Goal: Task Accomplishment & Management: Use online tool/utility

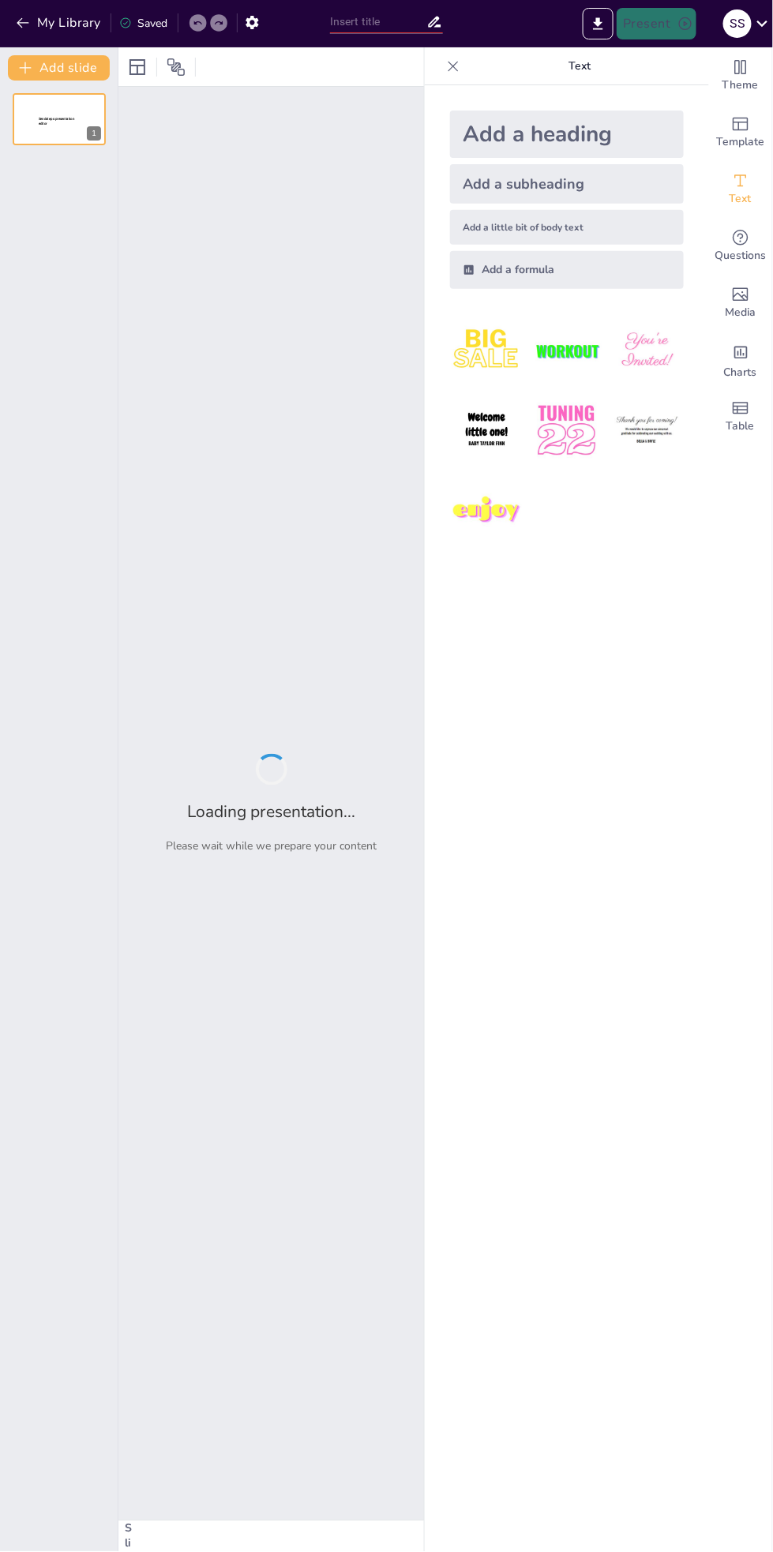
type input "Navigating the Future of Finance: Mobile Banking, Anywhere Banking, Anytime Ban…"
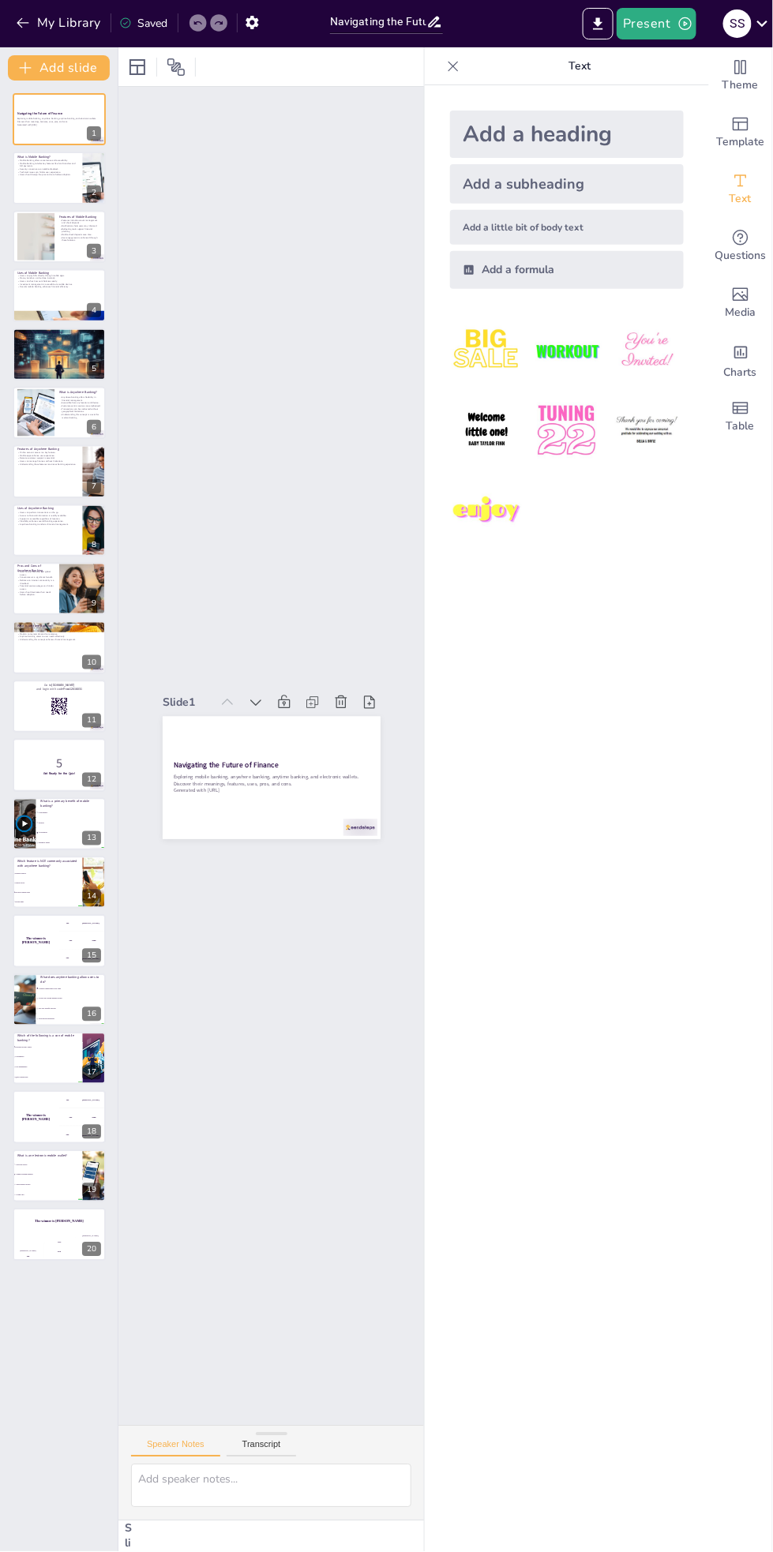
checkbox input "true"
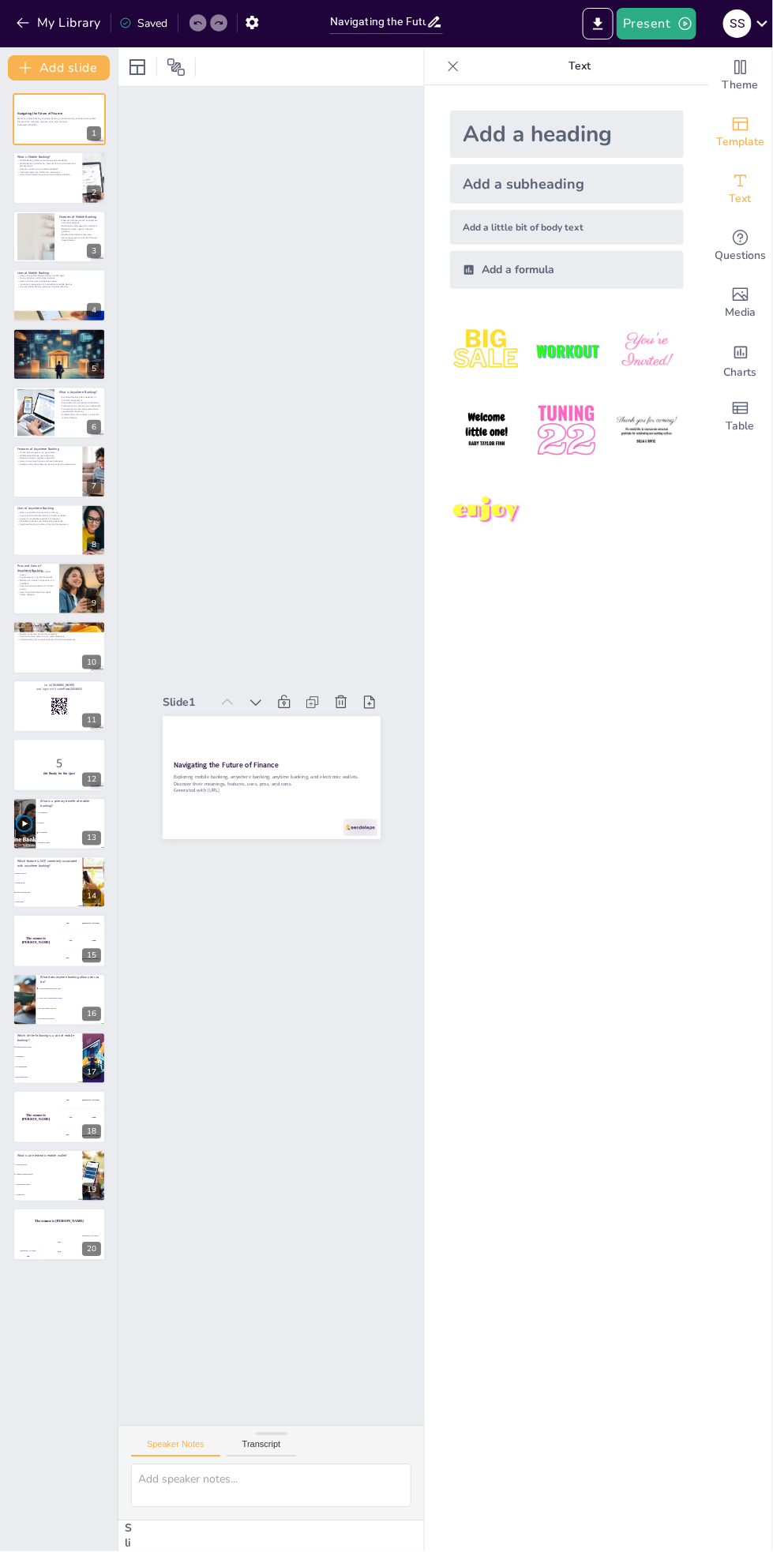
click at [740, 145] on span "Template" at bounding box center [741, 141] width 48 height 17
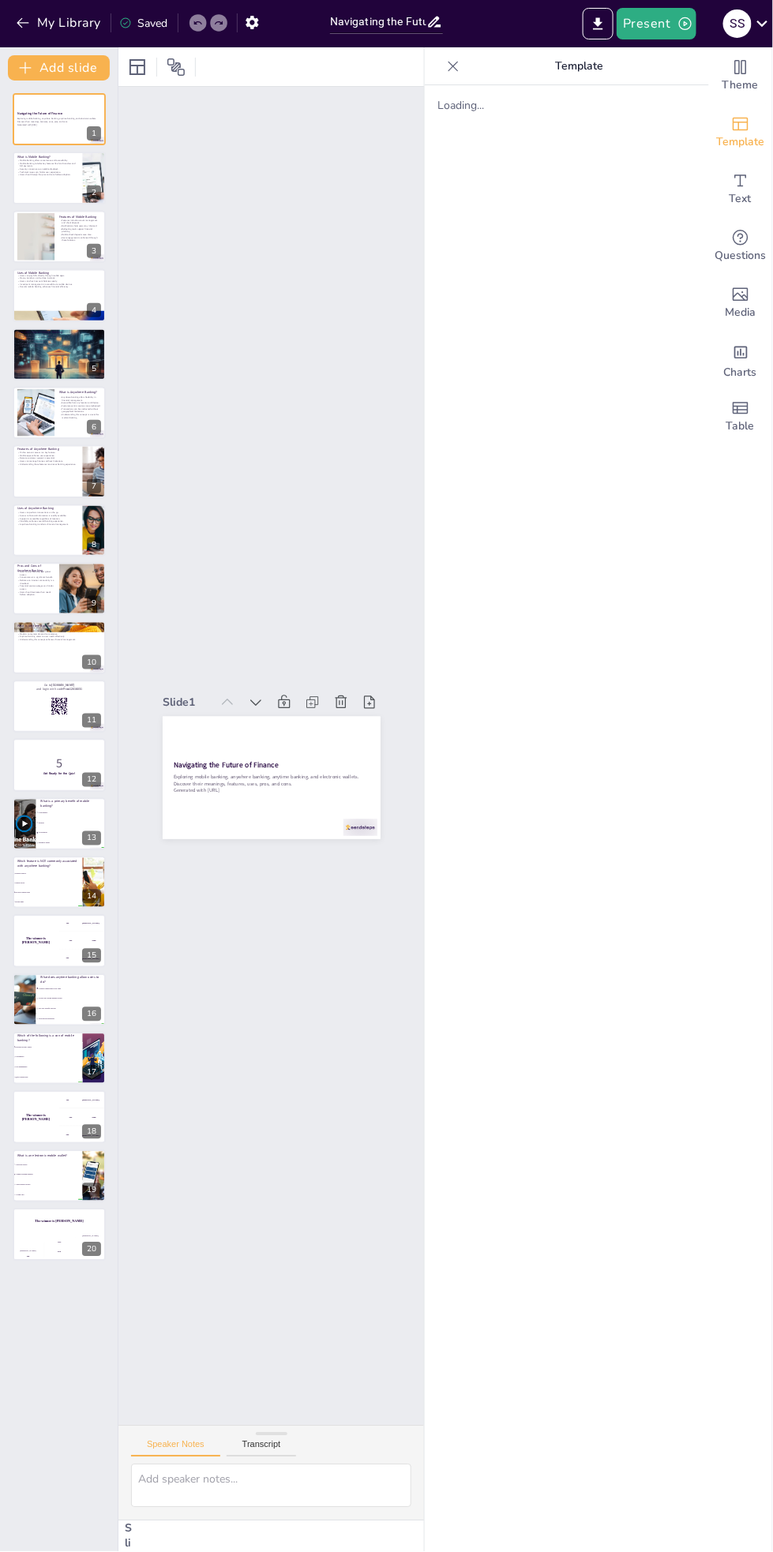
checkbox input "true"
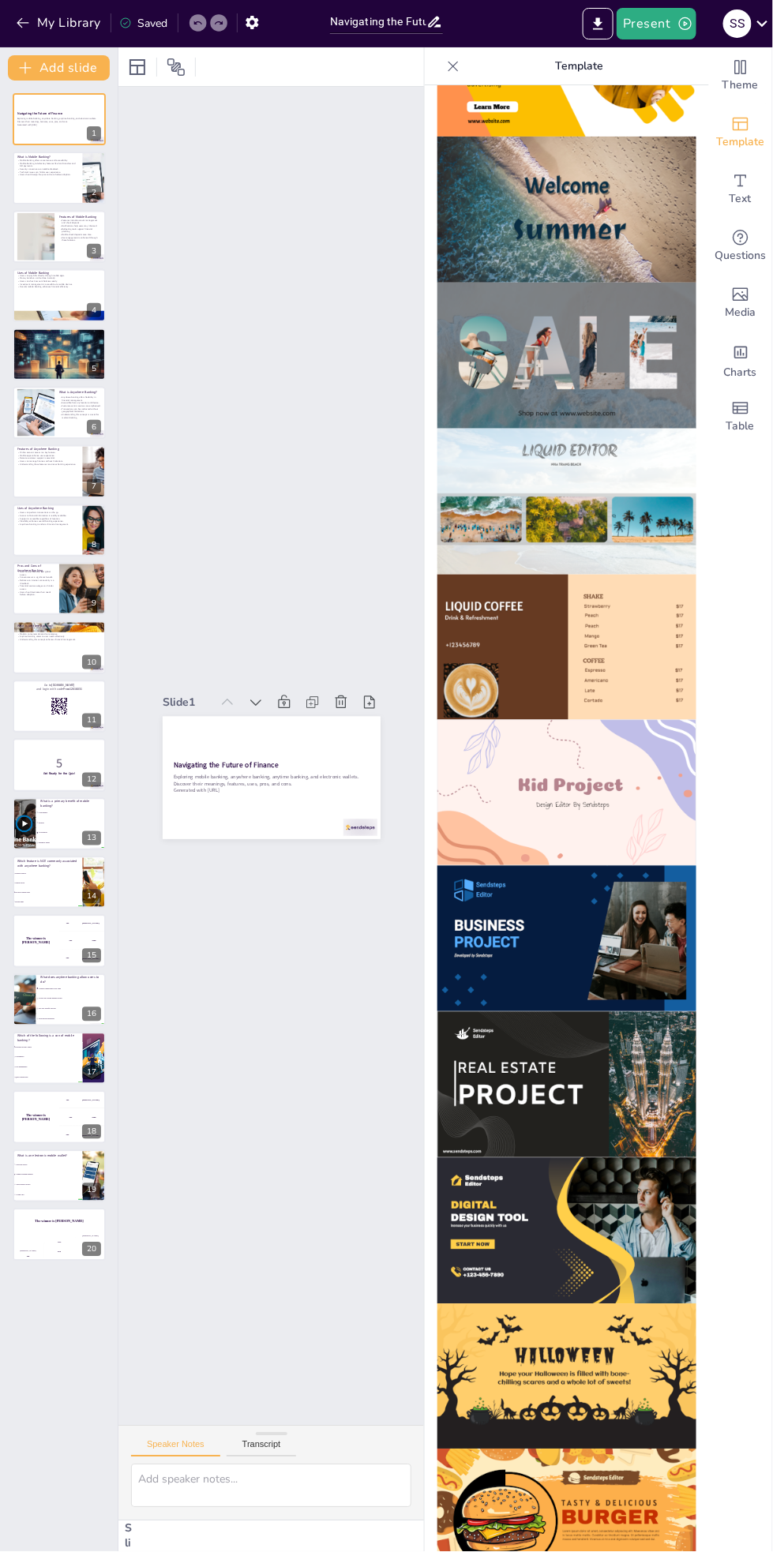
scroll to position [600, 0]
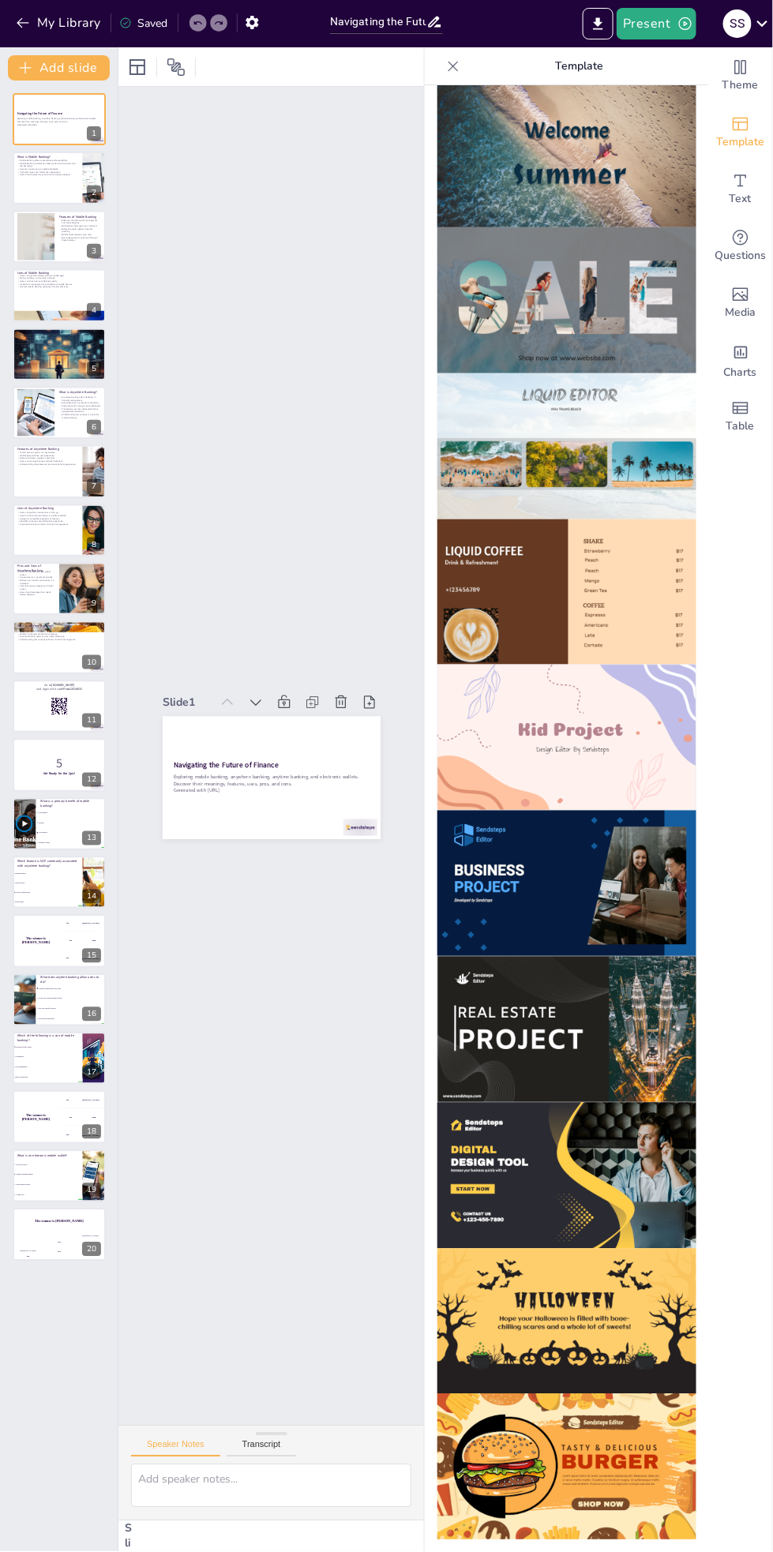
click at [661, 1175] on img at bounding box center [566, 1176] width 259 height 146
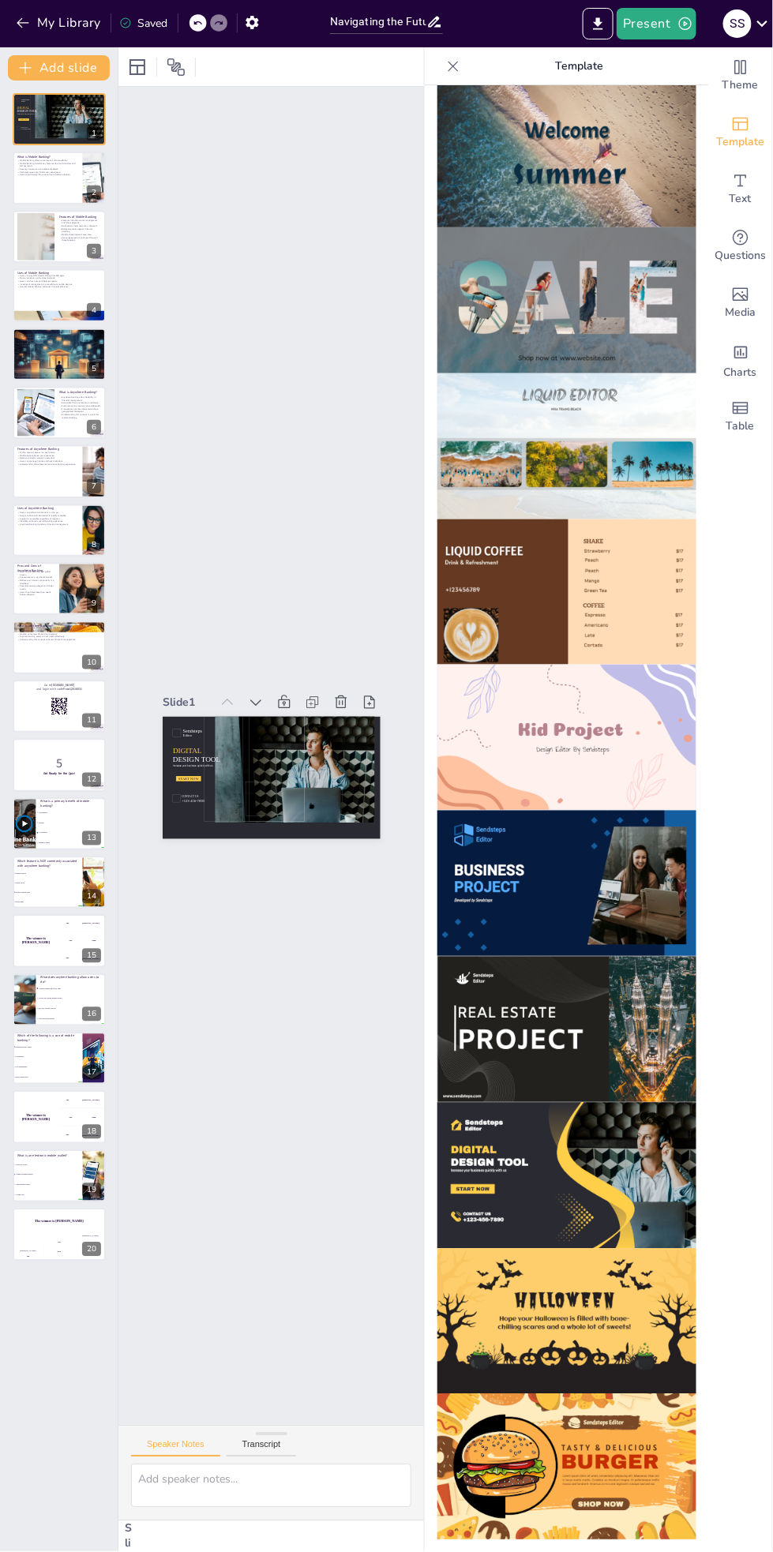
checkbox input "true"
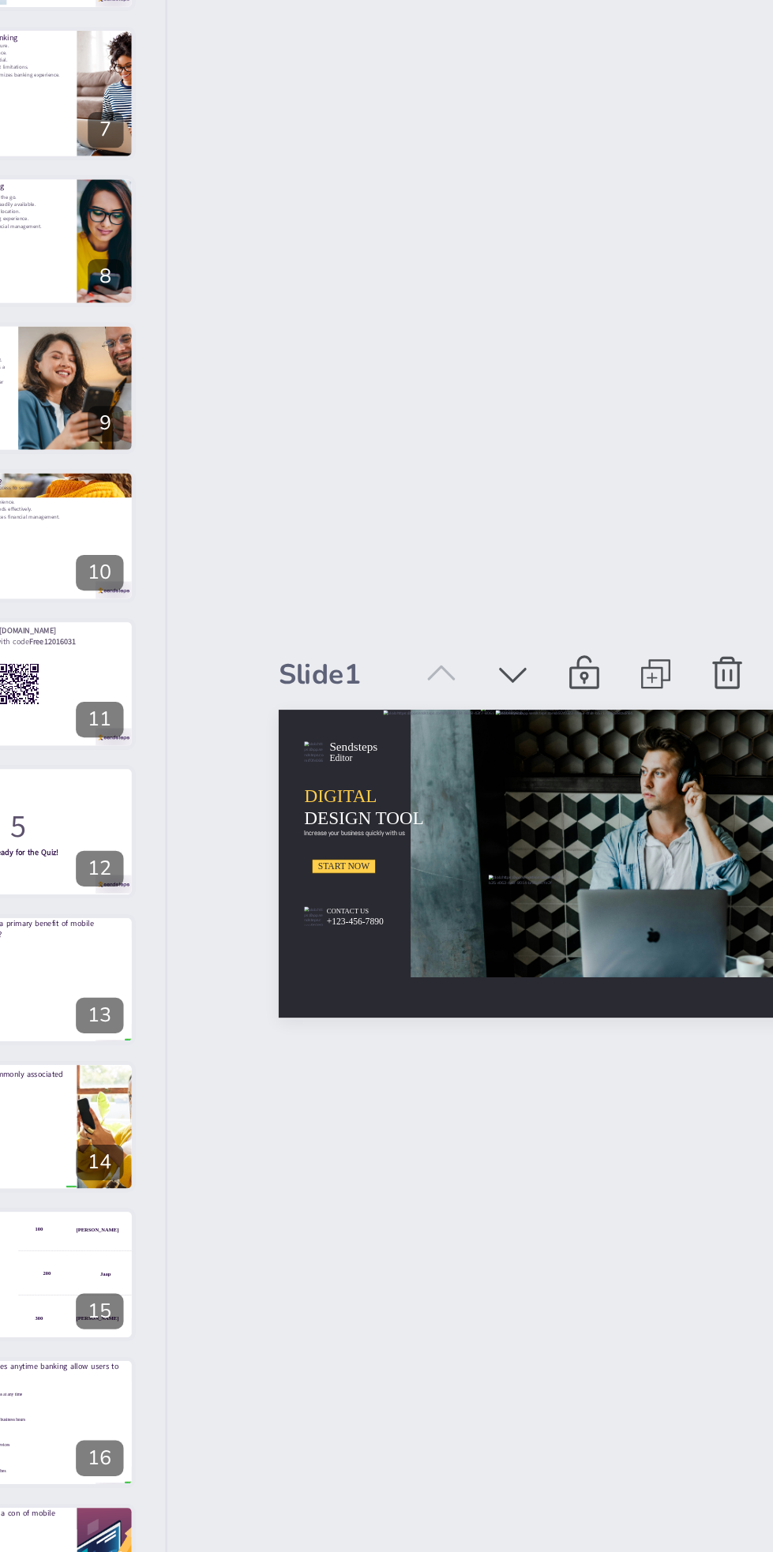
checkbox input "true"
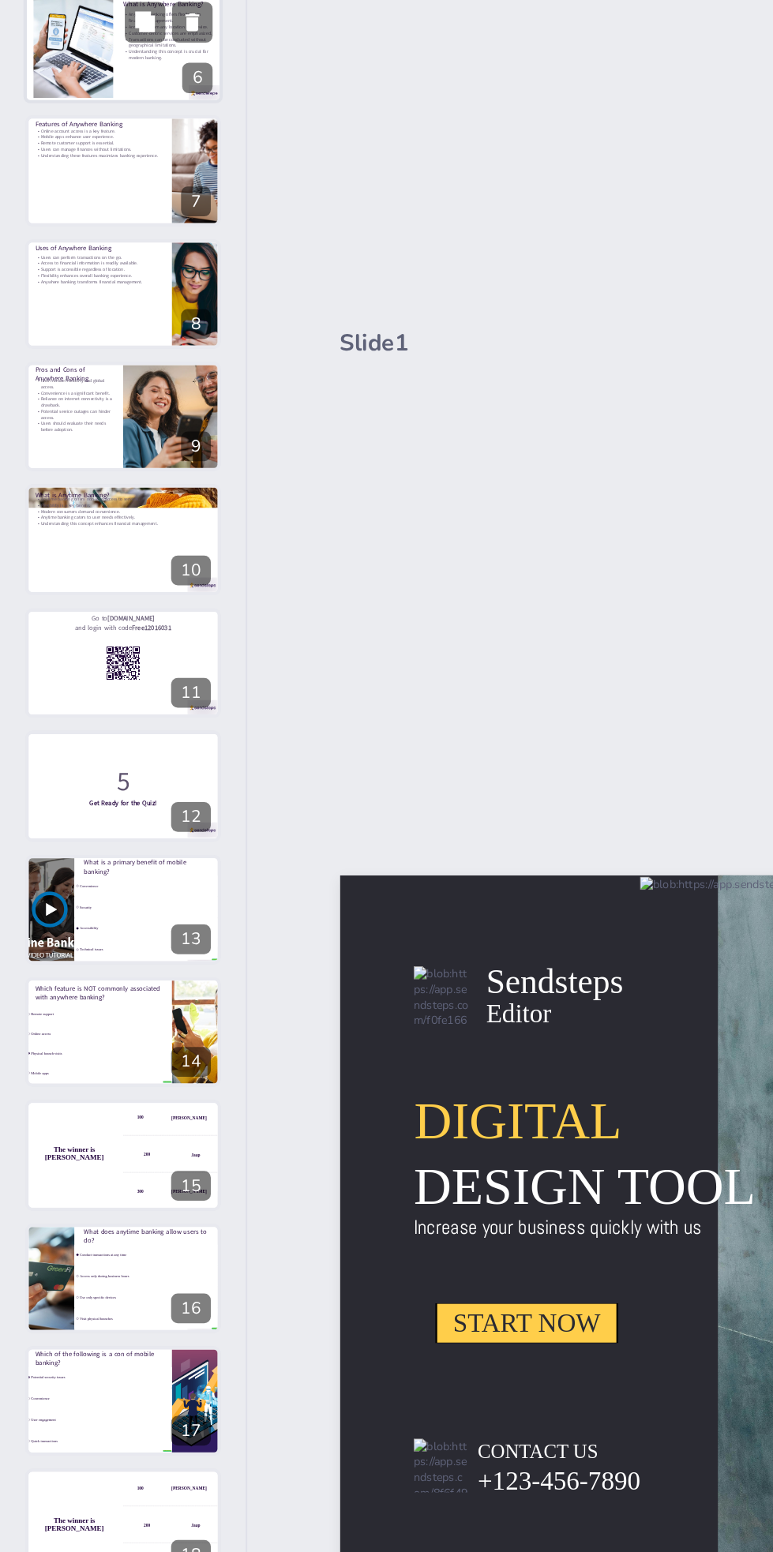
click at [80, 418] on p "Understanding this concept is crucial for modern banking." at bounding box center [80, 417] width 43 height 6
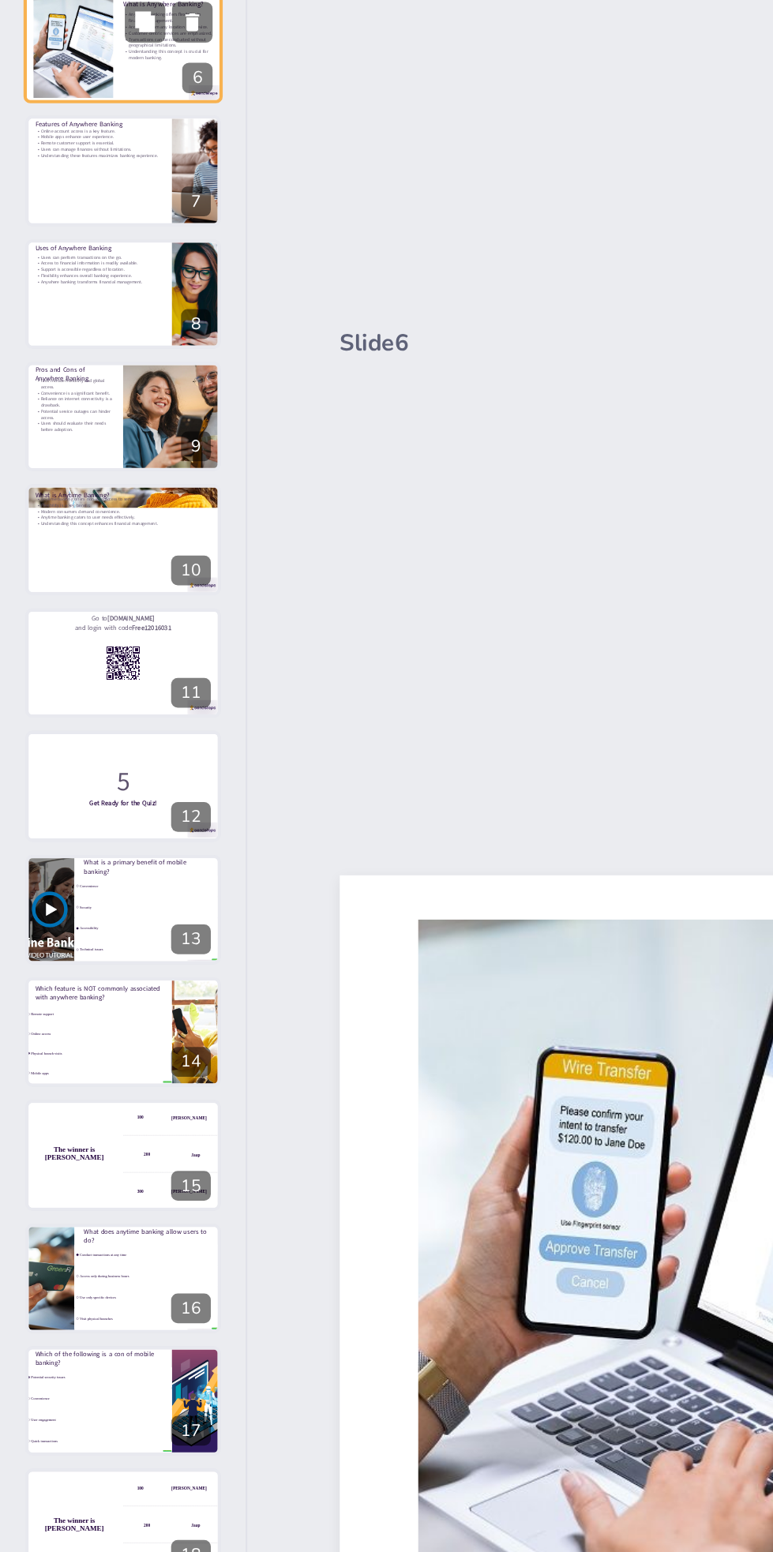
type textarea "The flexibility that anywhere banking provides is a significant advantage, allo…"
checkbox input "true"
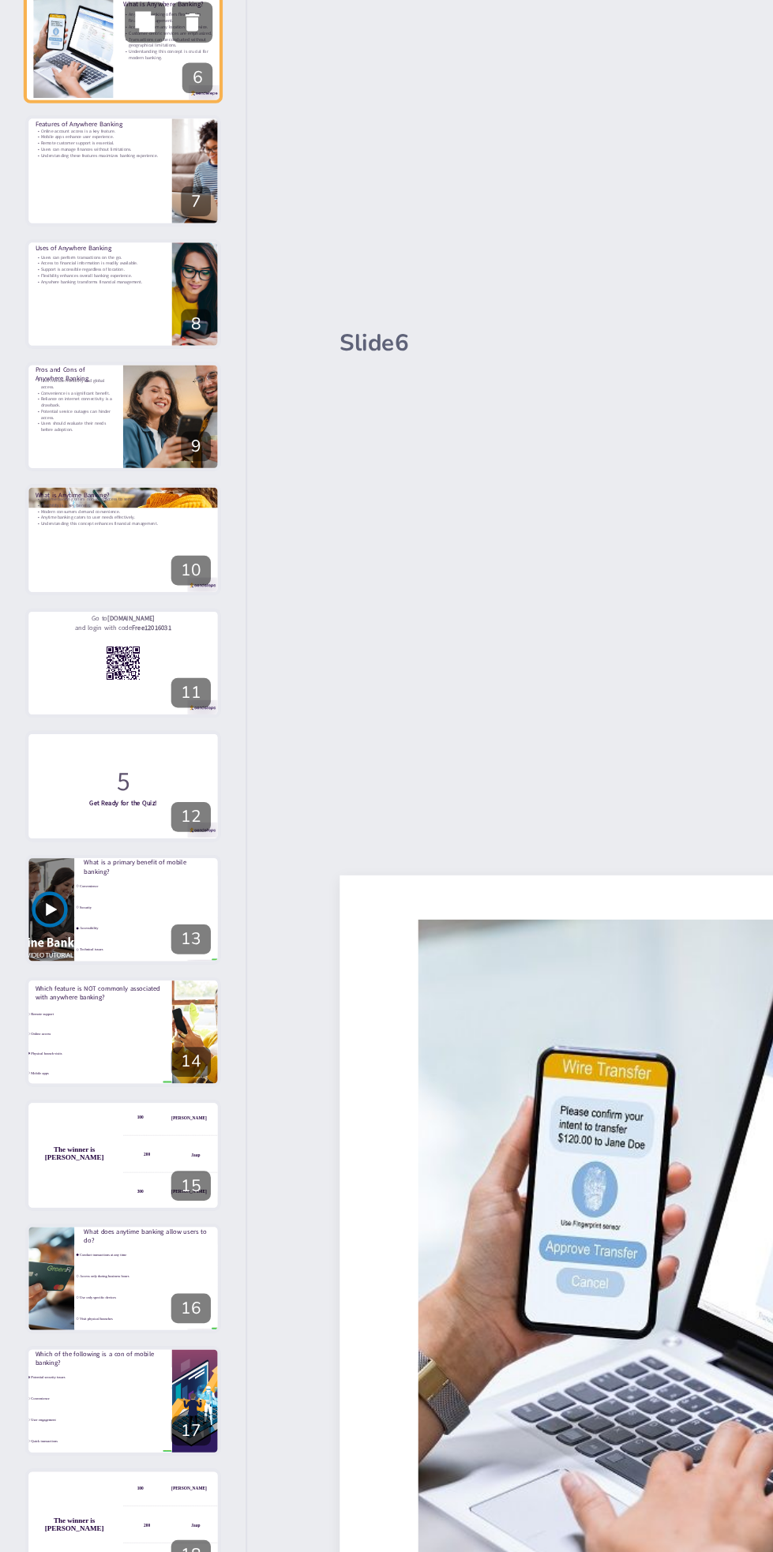
checkbox input "true"
click at [51, 465] on p "Understanding these features maximizes banking experience." at bounding box center [48, 464] width 62 height 3
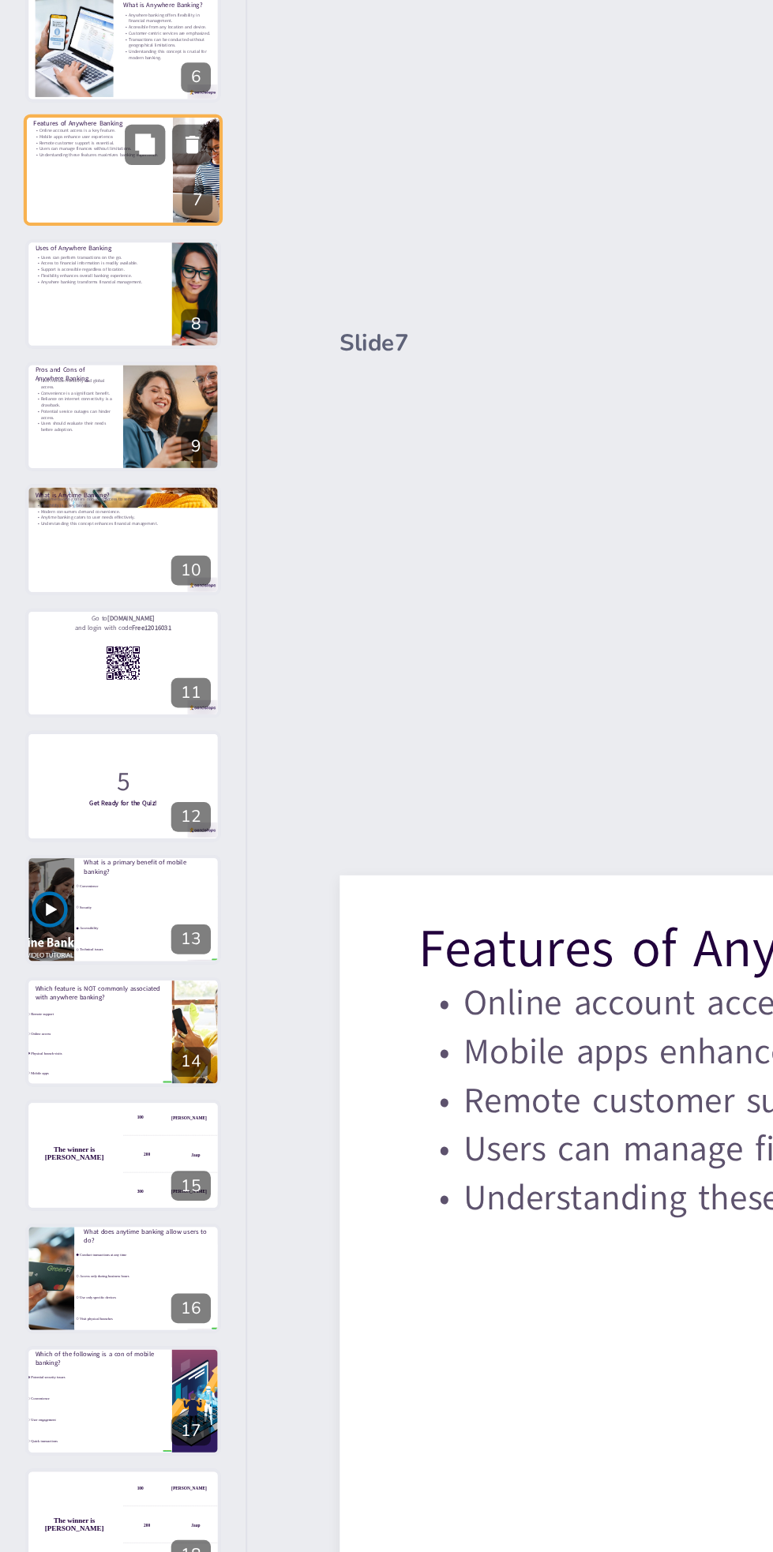
type textarea "Online account access is fundamental to anywhere banking, allowing users to mon…"
checkbox input "true"
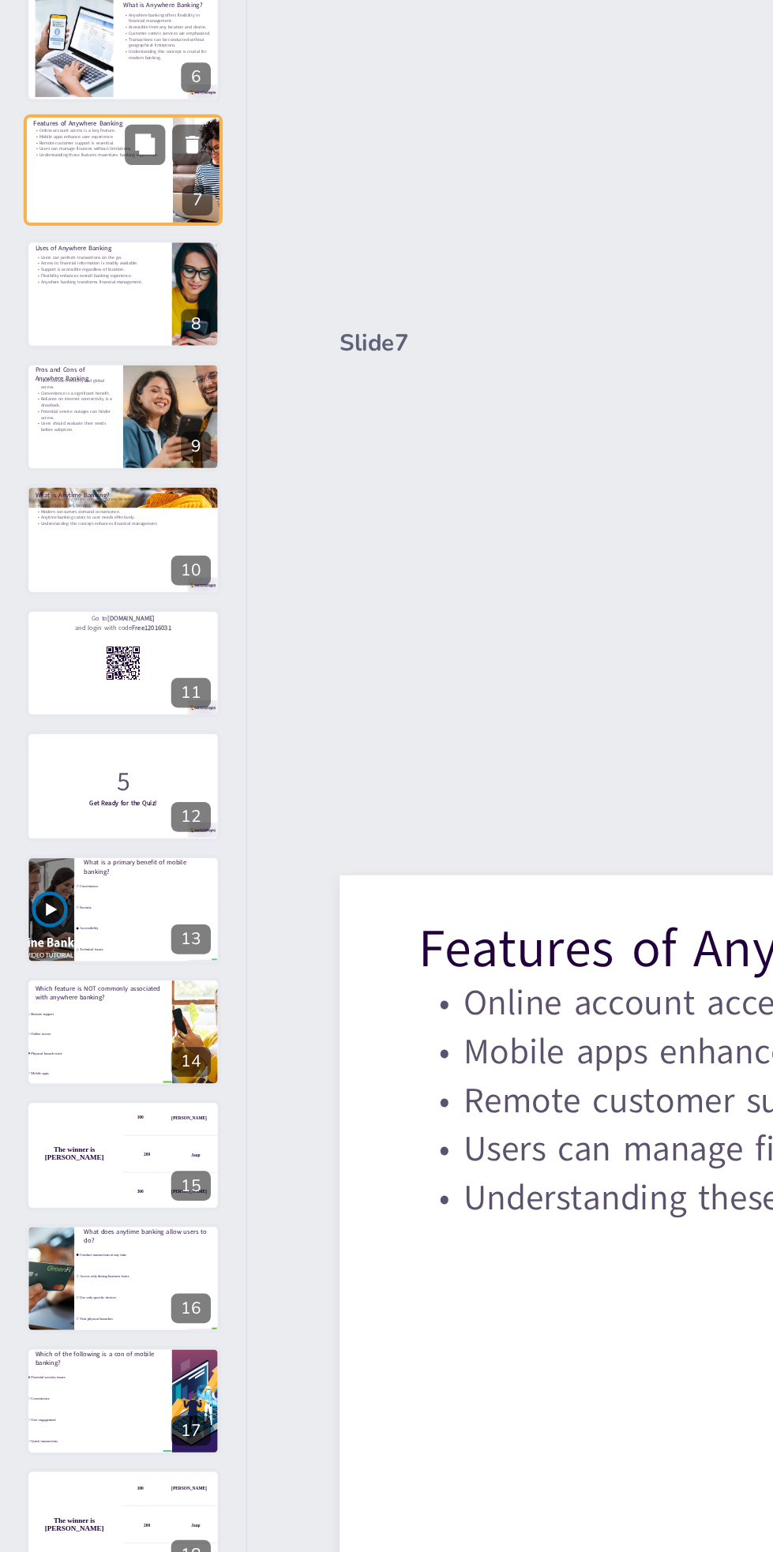
checkbox input "true"
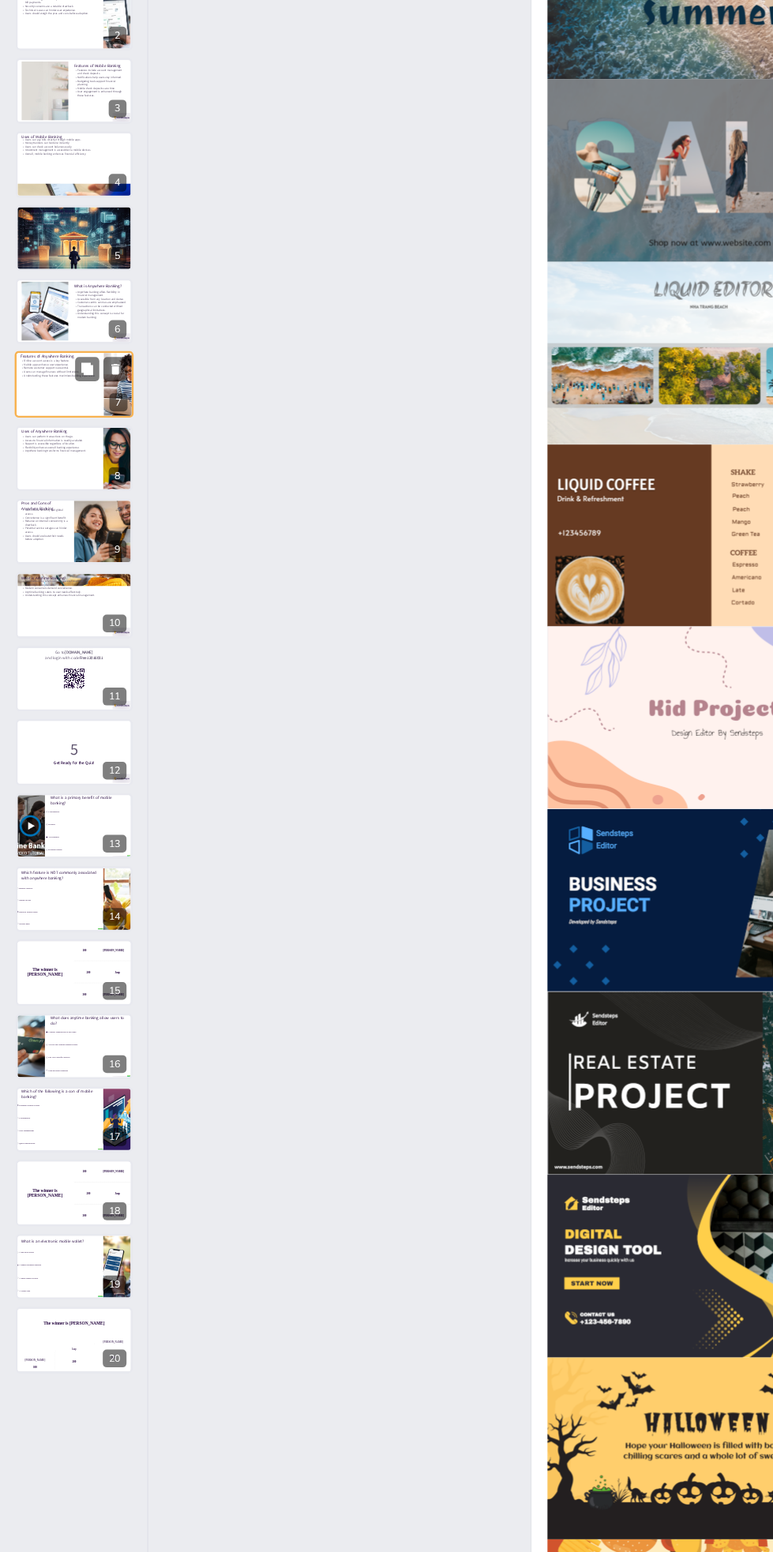
checkbox input "true"
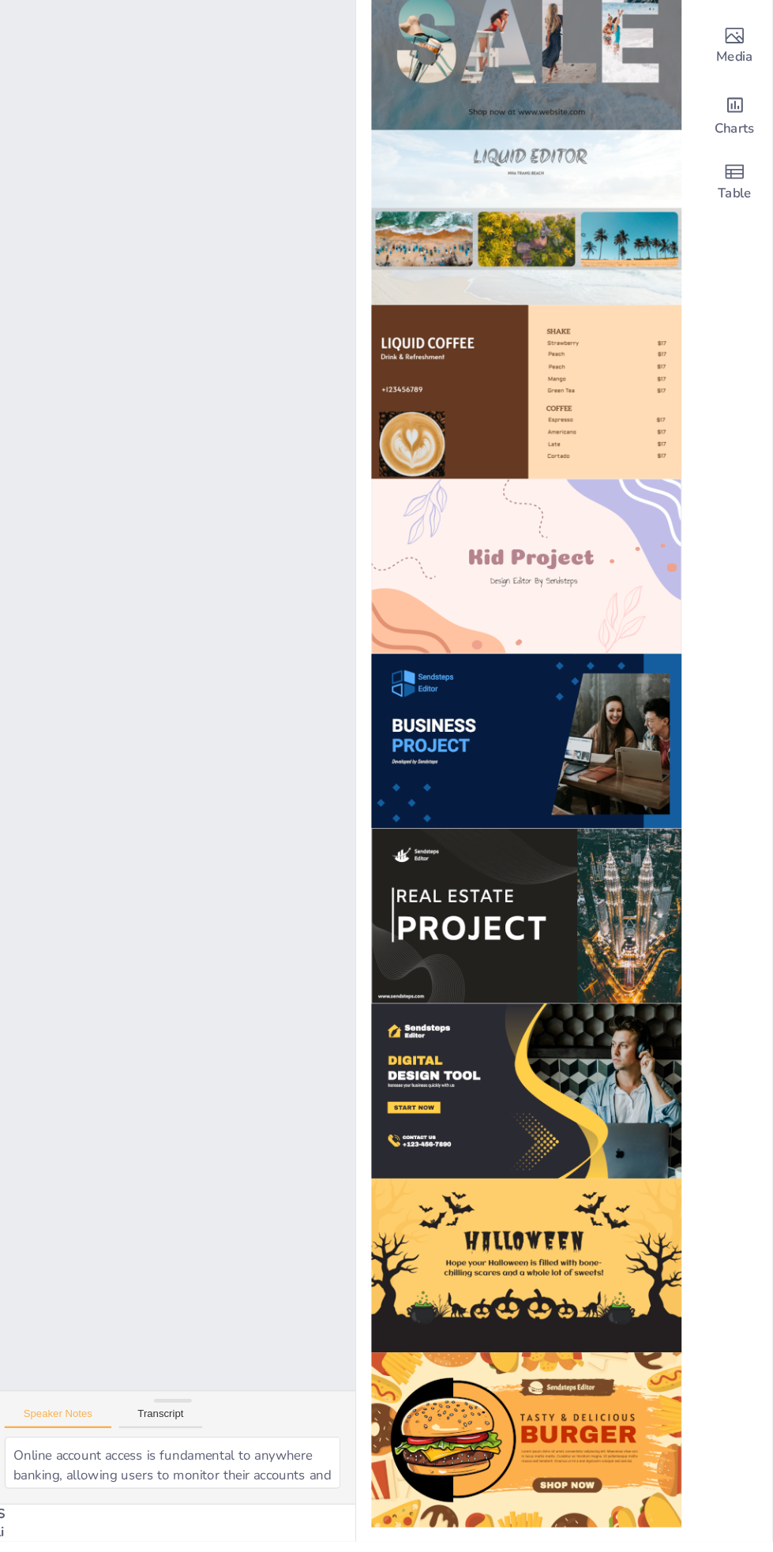
checkbox input "true"
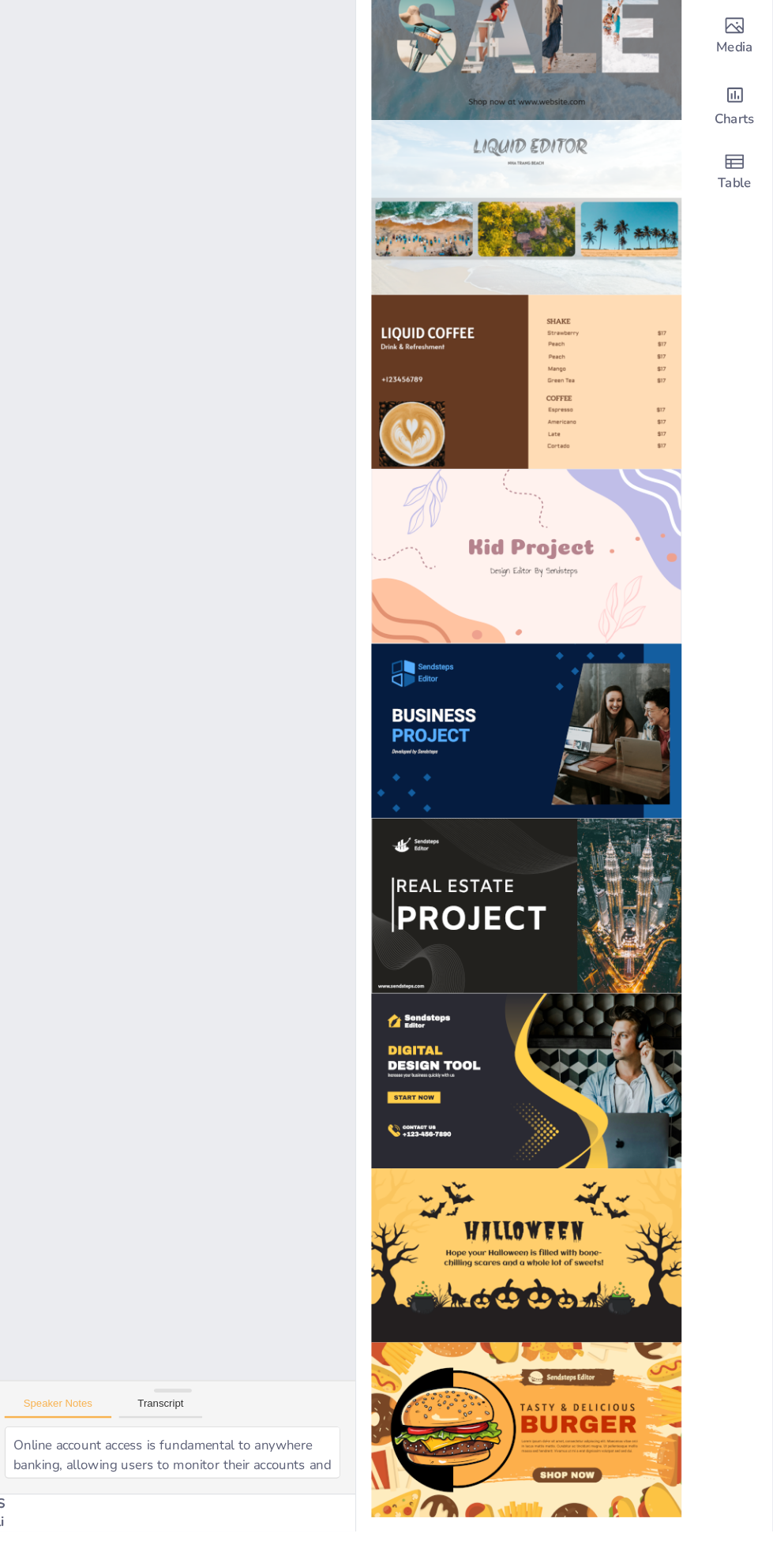
checkbox input "true"
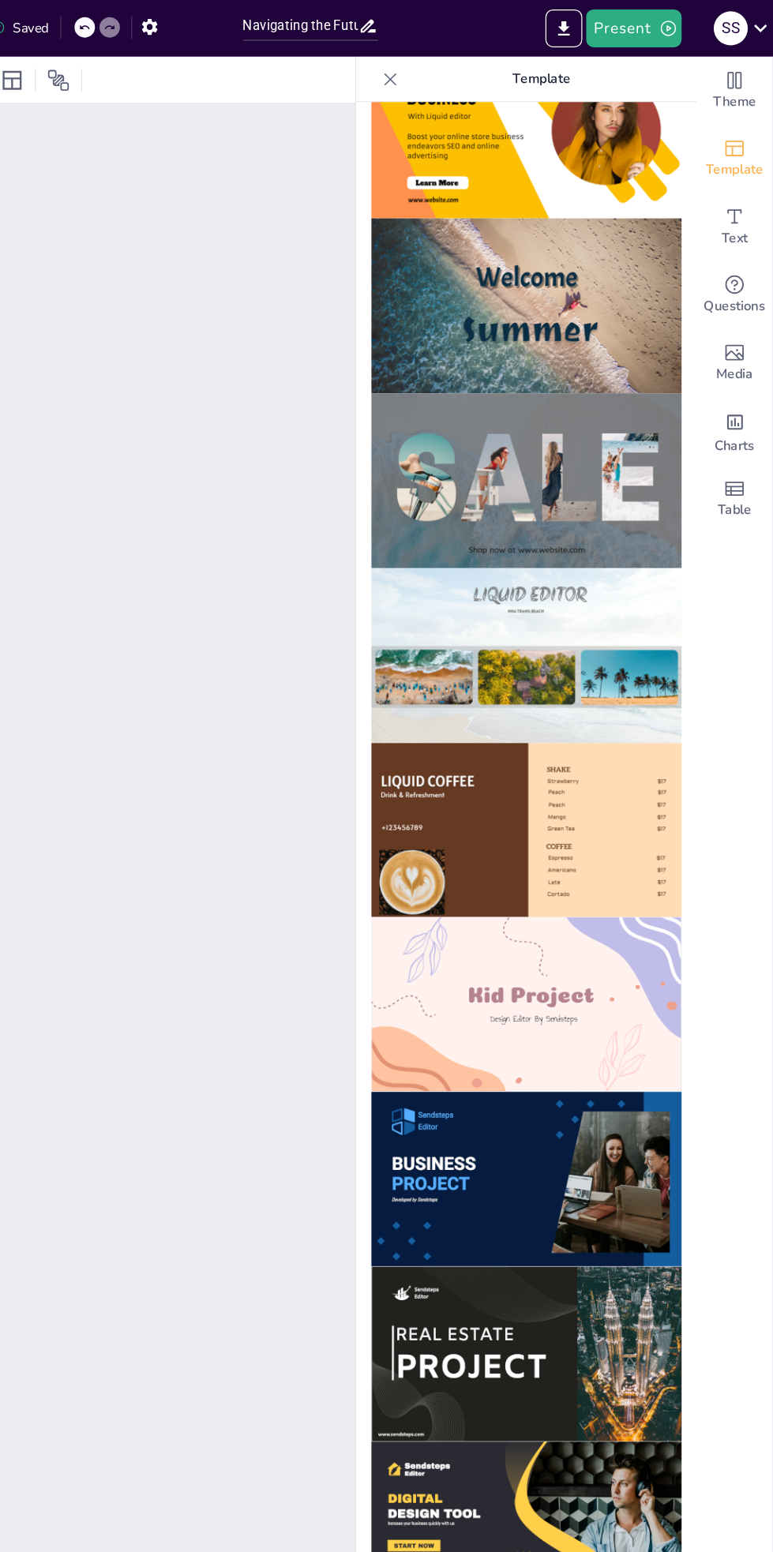
checkbox input "true"
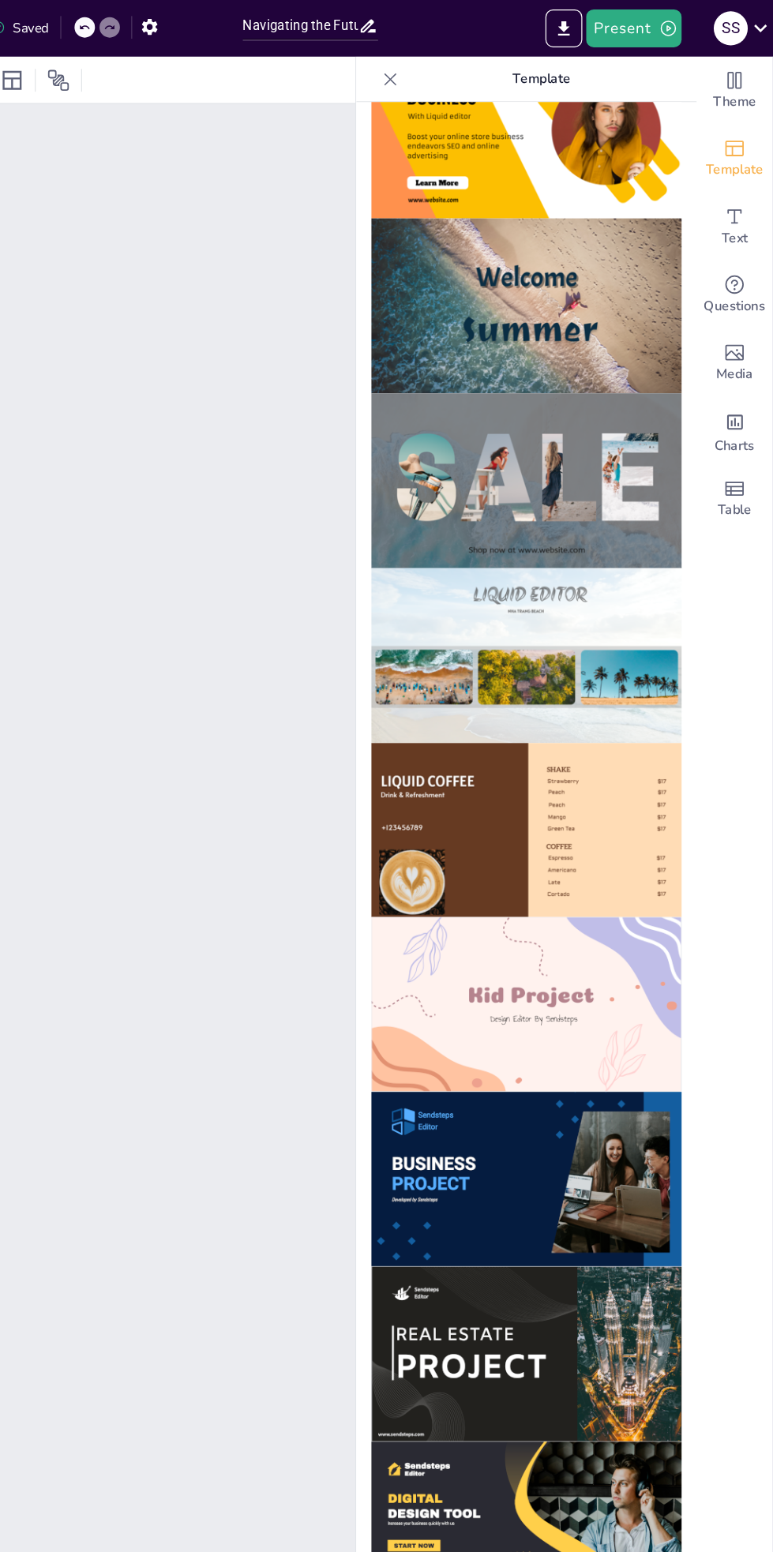
checkbox input "true"
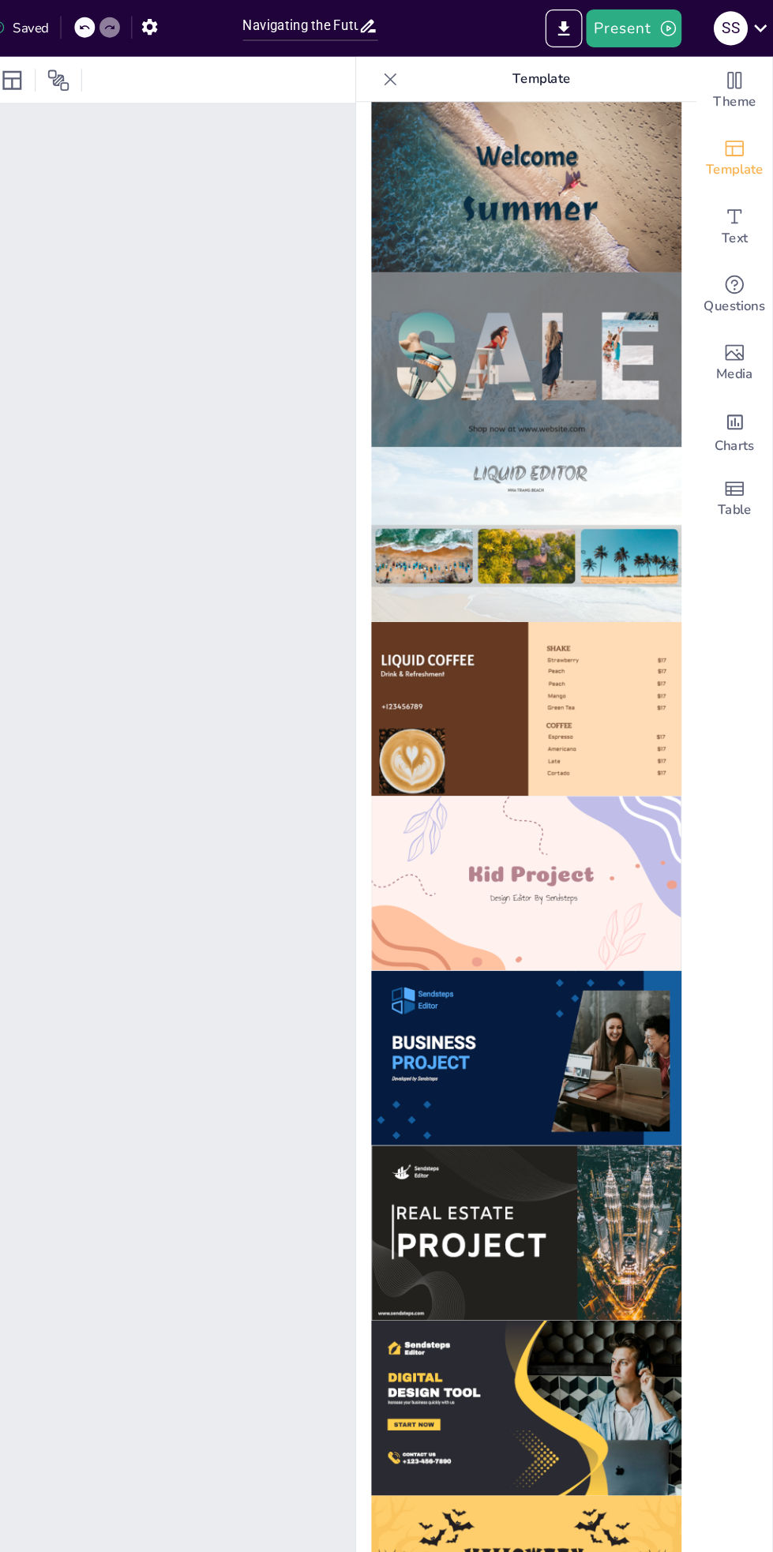
click at [591, 172] on img at bounding box center [566, 154] width 259 height 146
checkbox input "true"
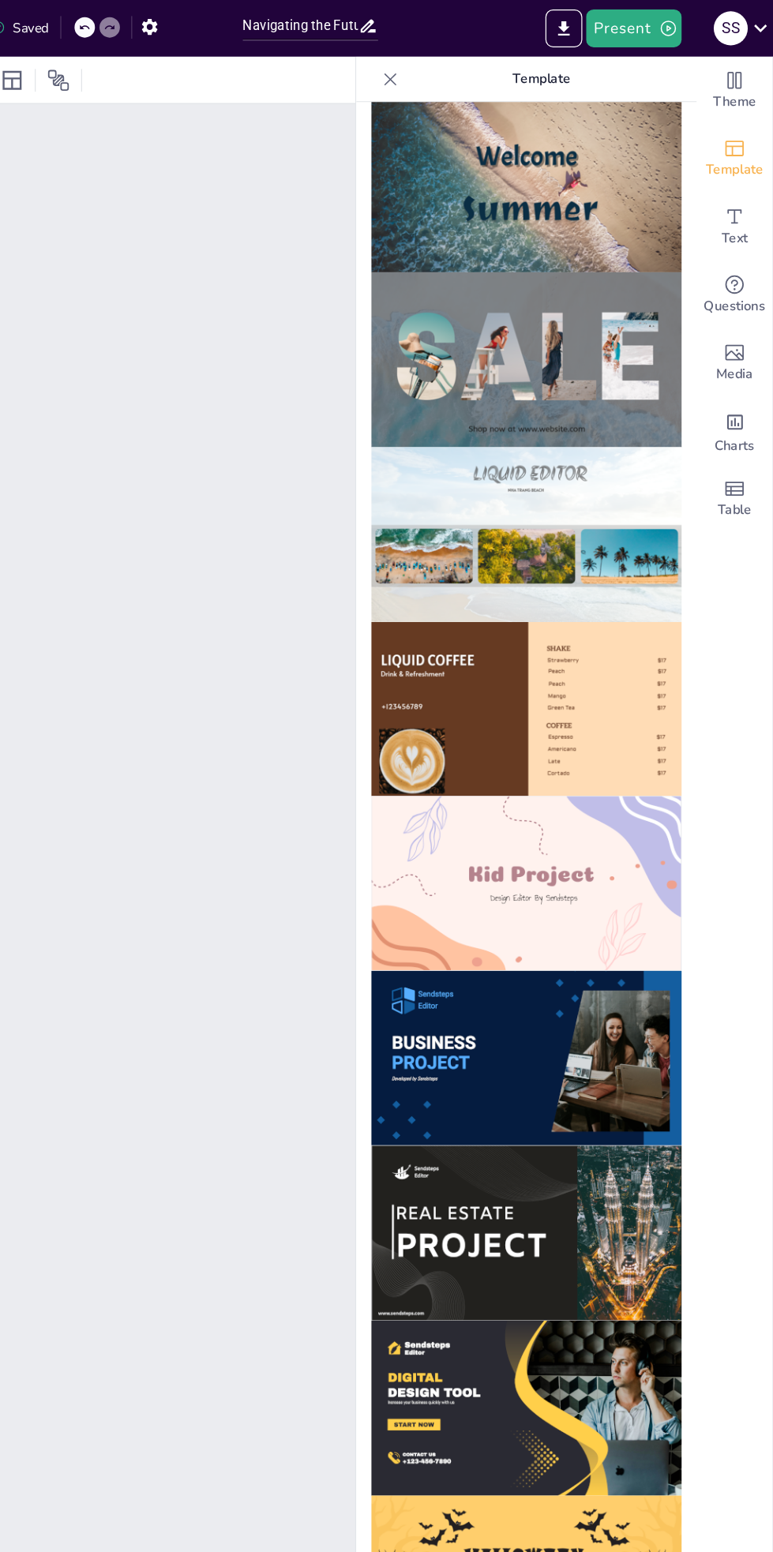
checkbox input "true"
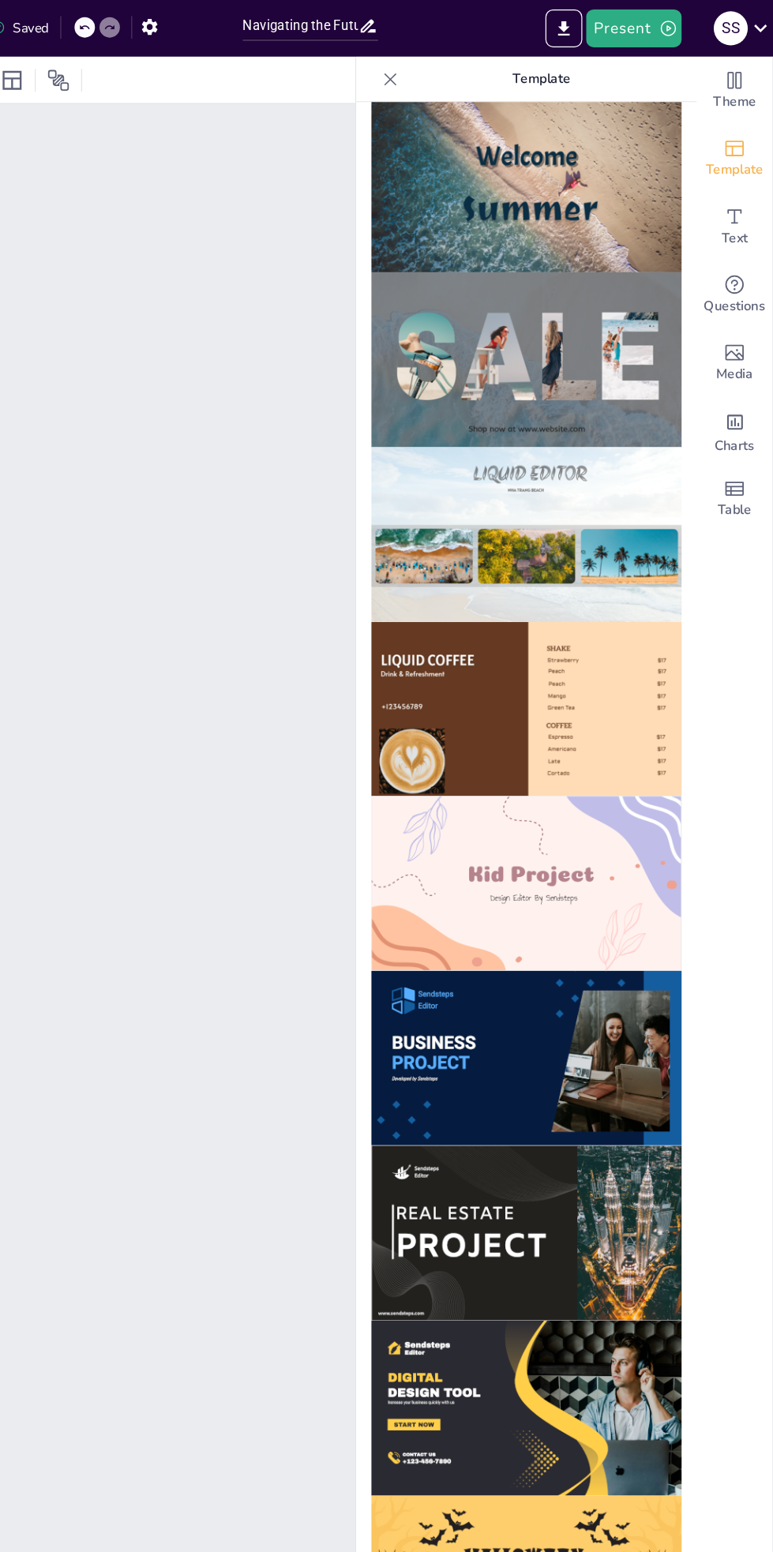
checkbox input "true"
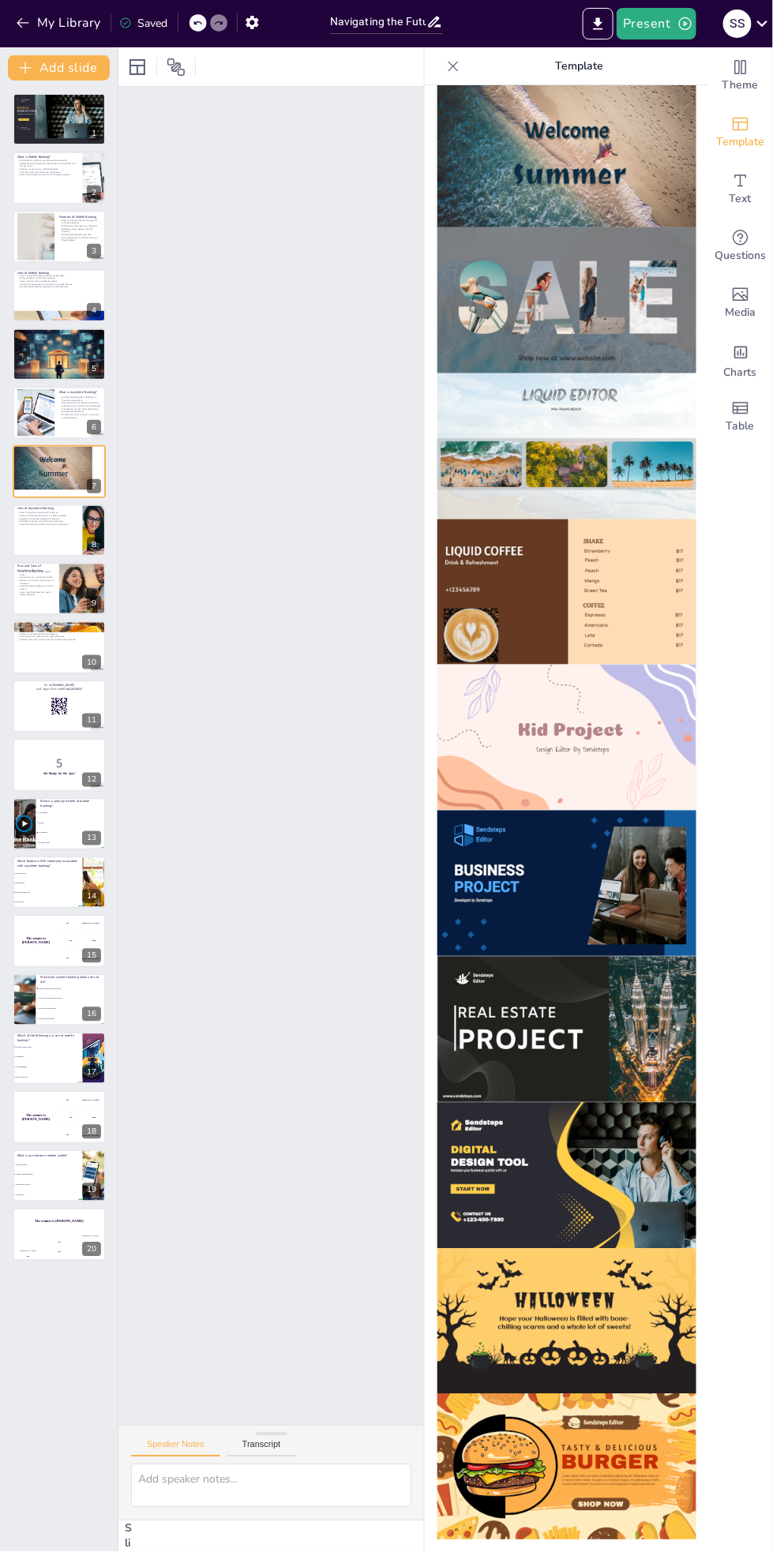
checkbox input "true"
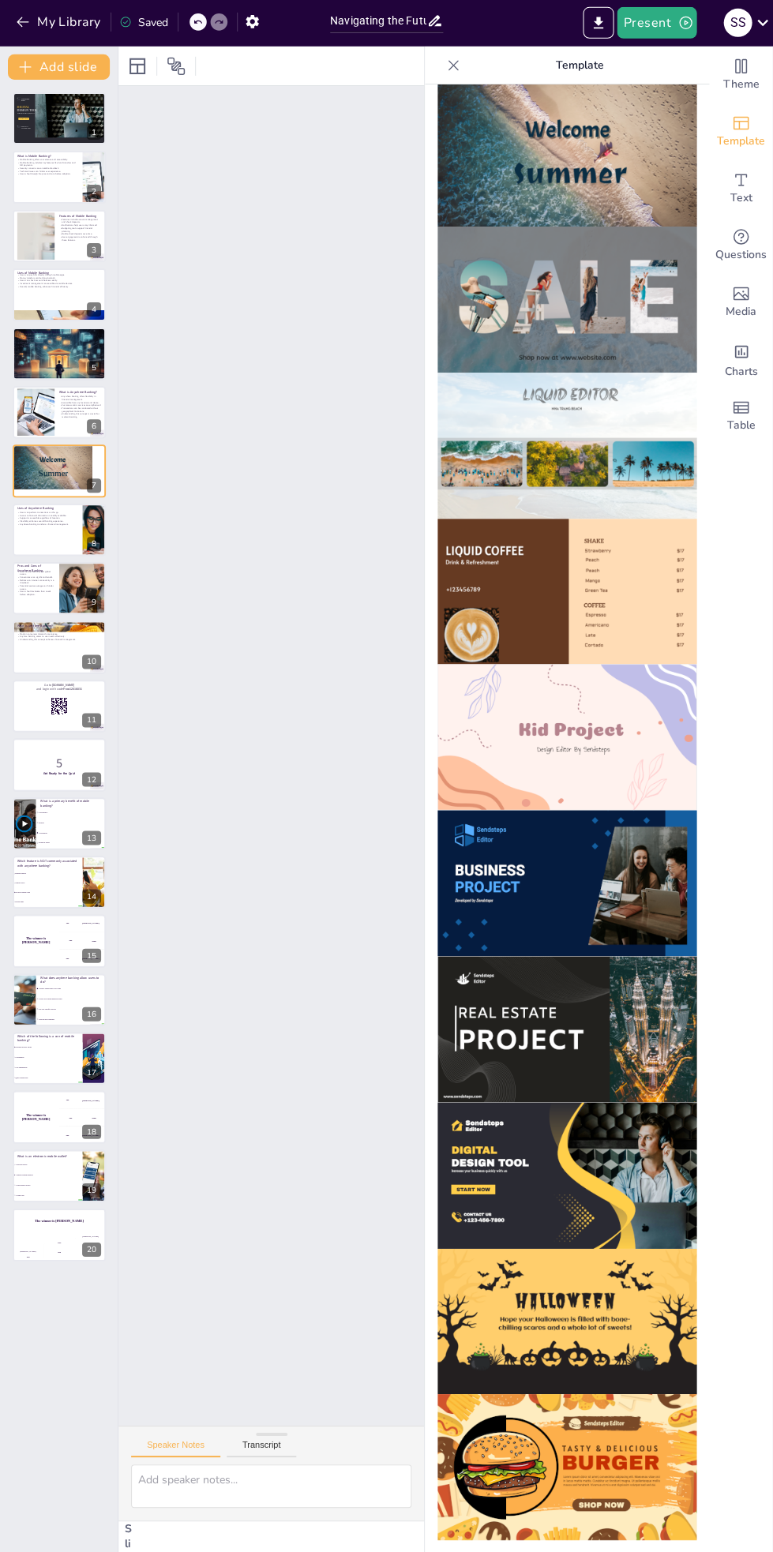
click at [612, 163] on img at bounding box center [566, 154] width 259 height 146
checkbox input "true"
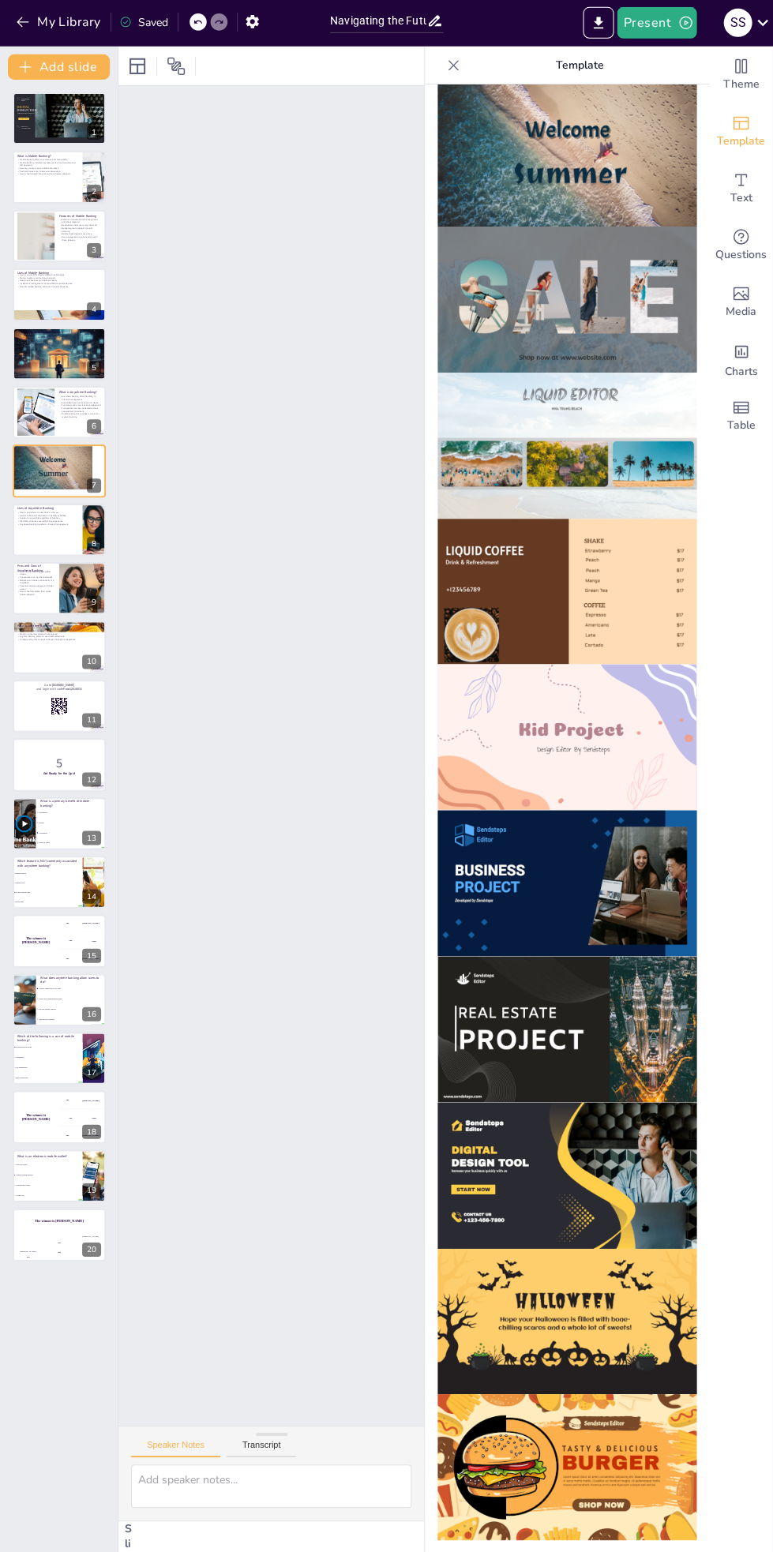
checkbox input "true"
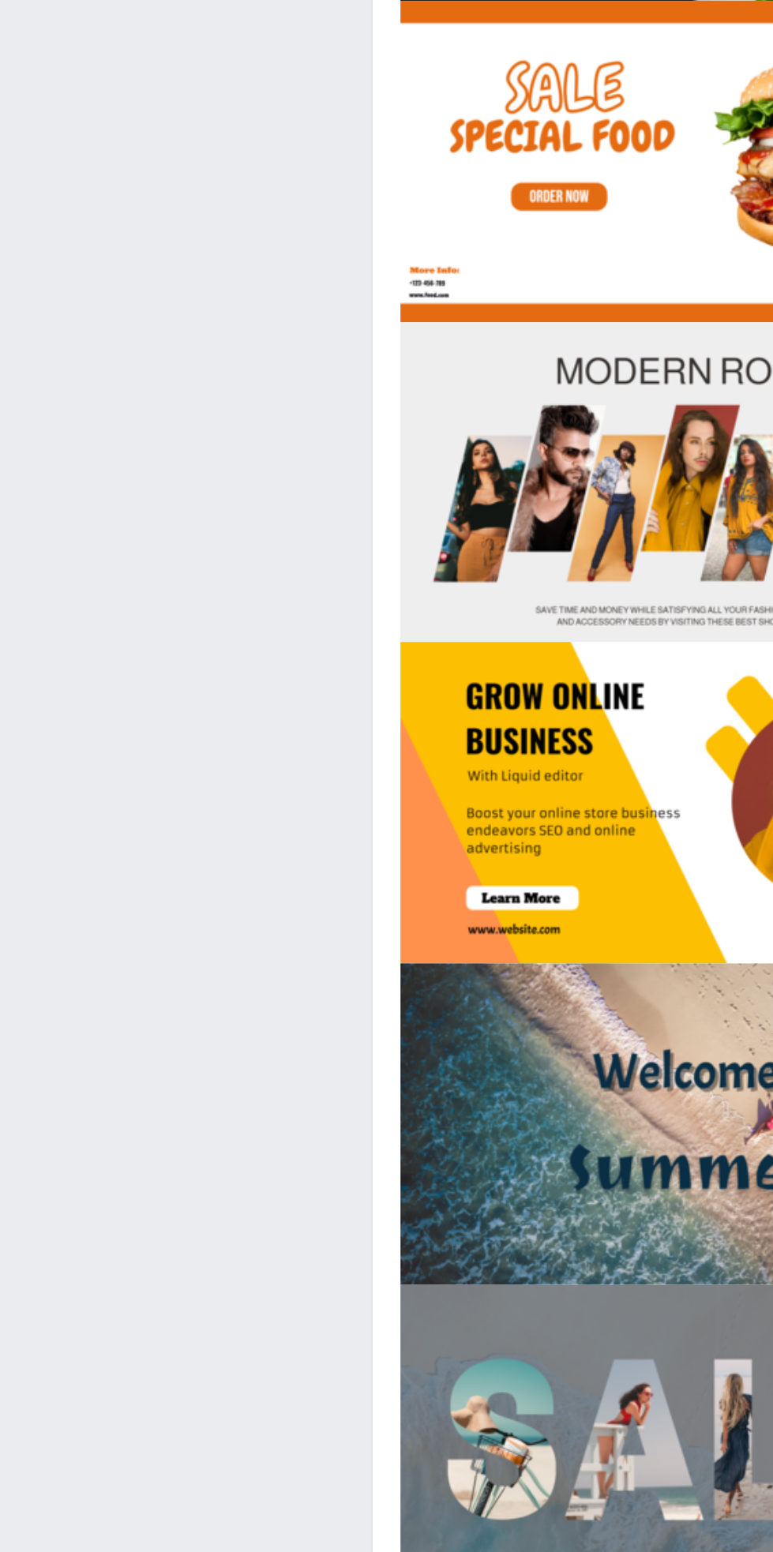
scroll to position [0, 0]
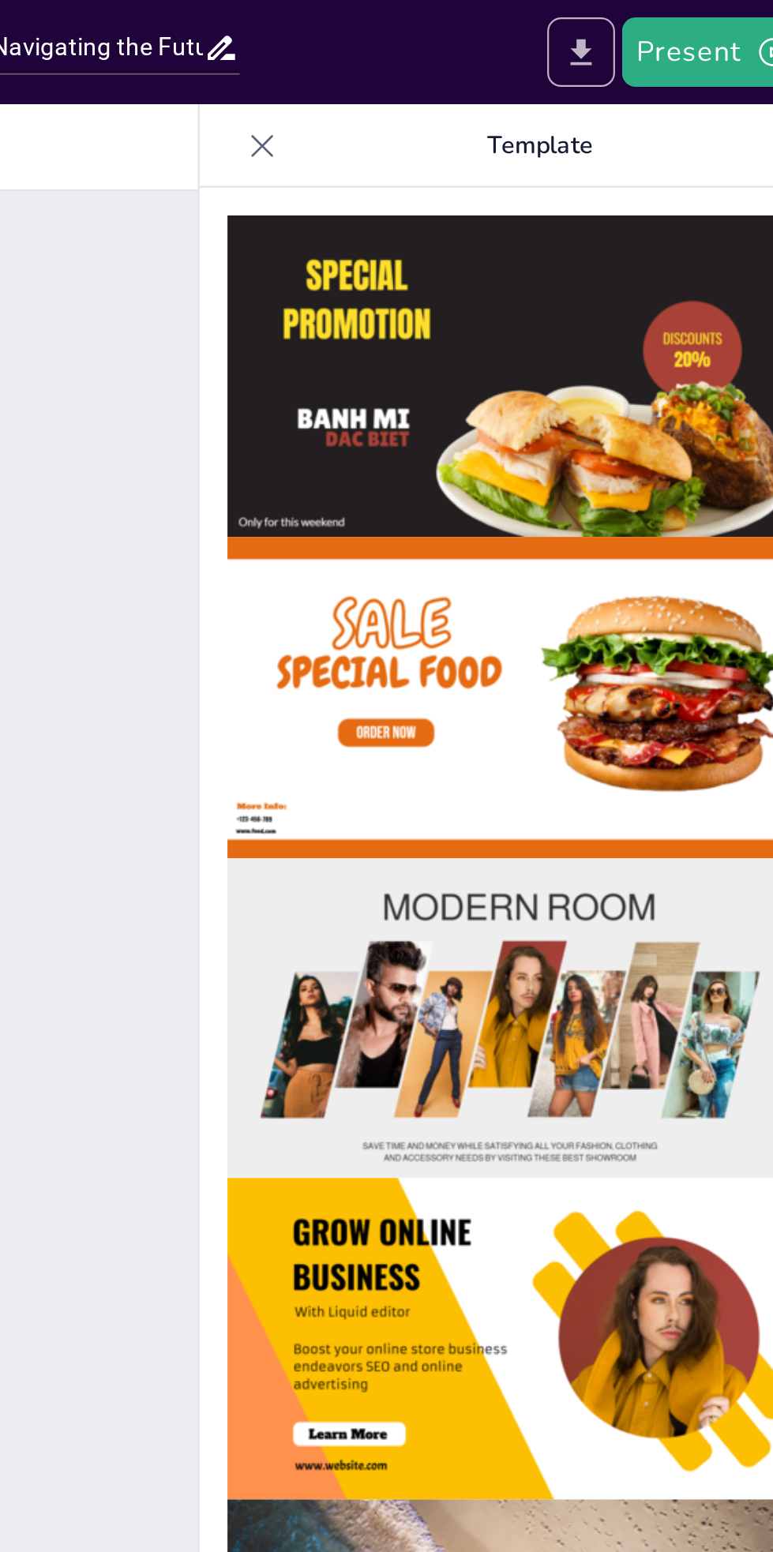
click at [605, 21] on icon "Export to PowerPoint" at bounding box center [598, 24] width 17 height 17
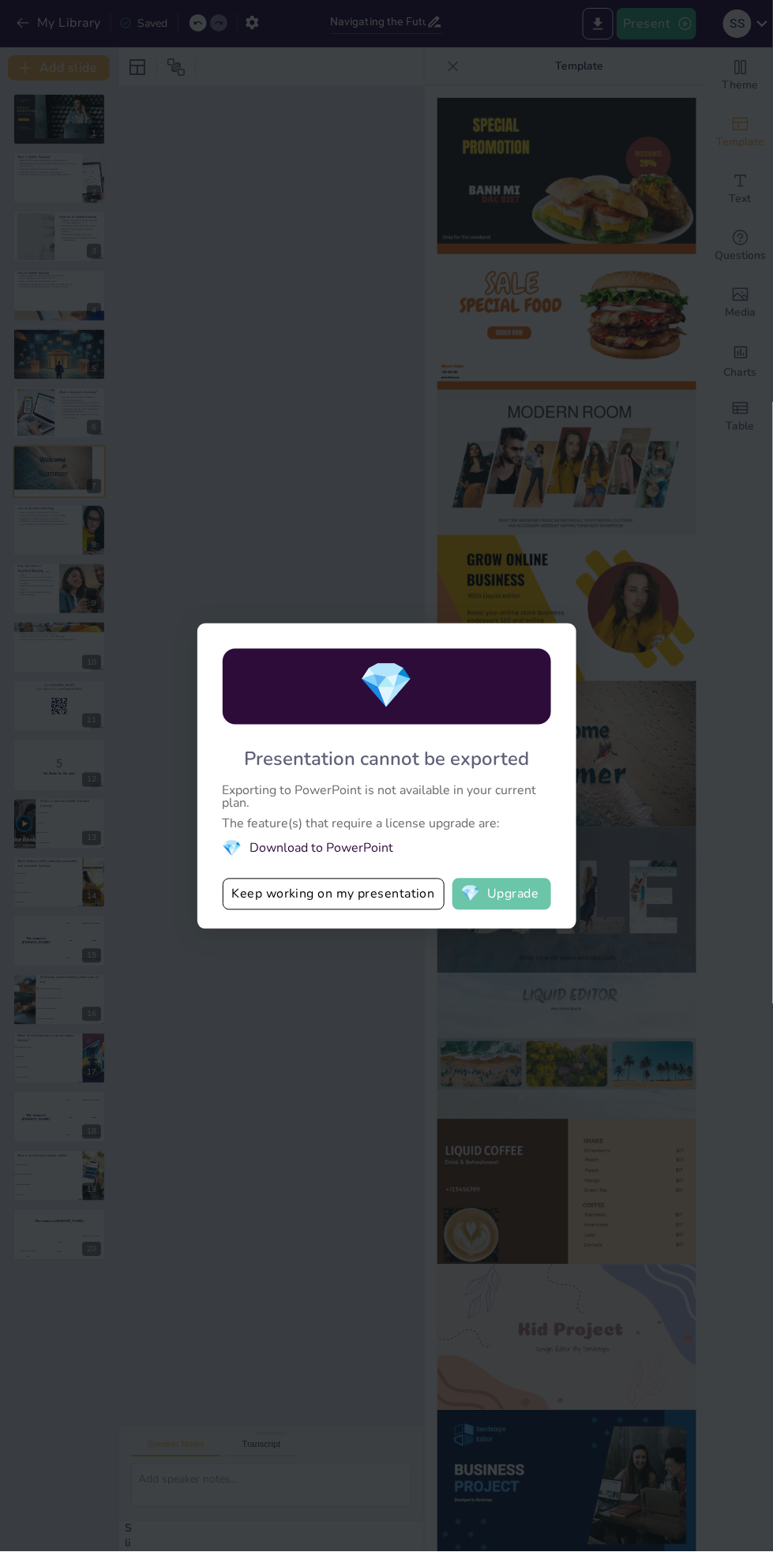
click at [511, 895] on button "💎 Upgrade" at bounding box center [501, 895] width 99 height 32
checkbox input "true"
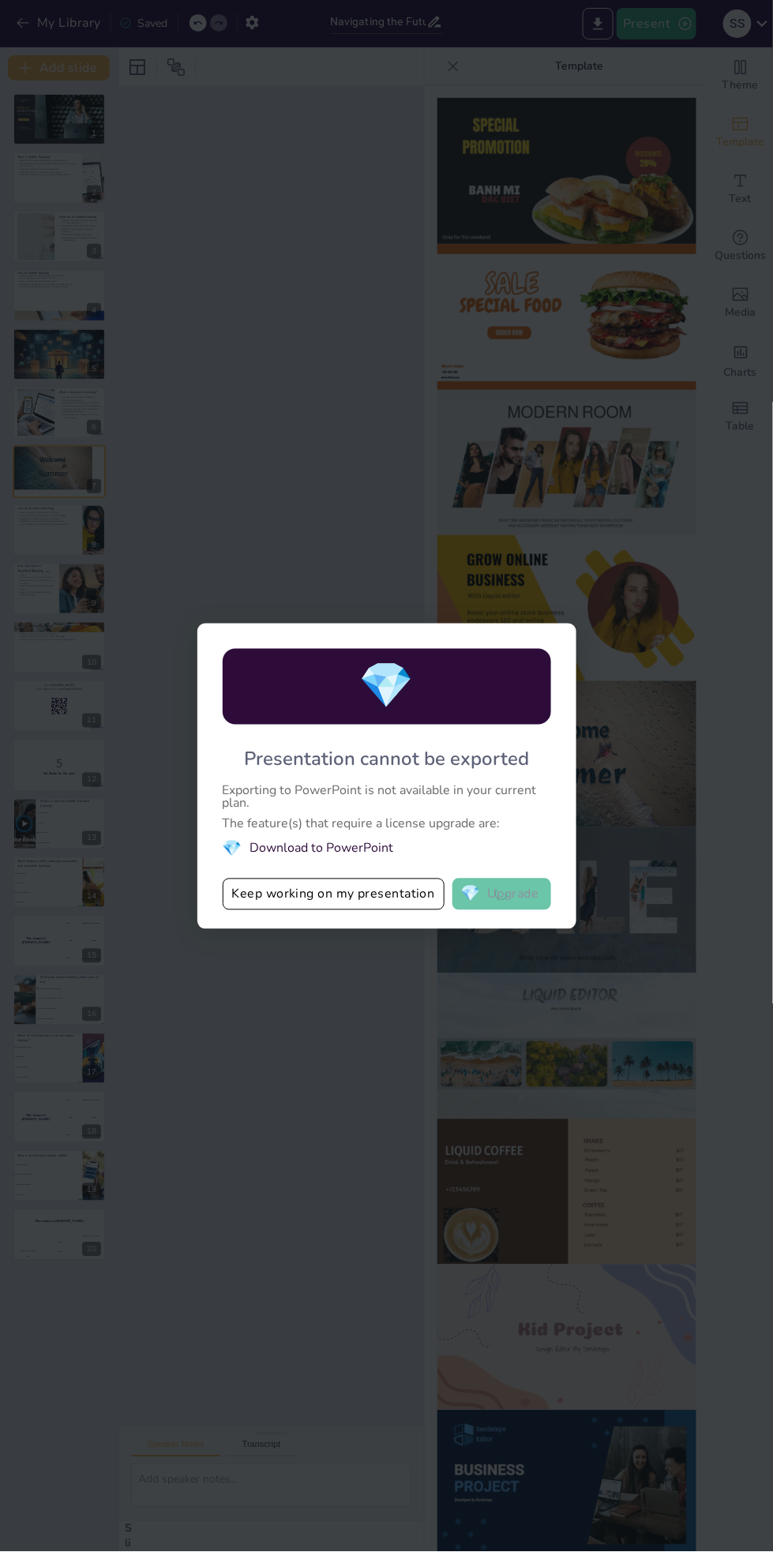
checkbox input "true"
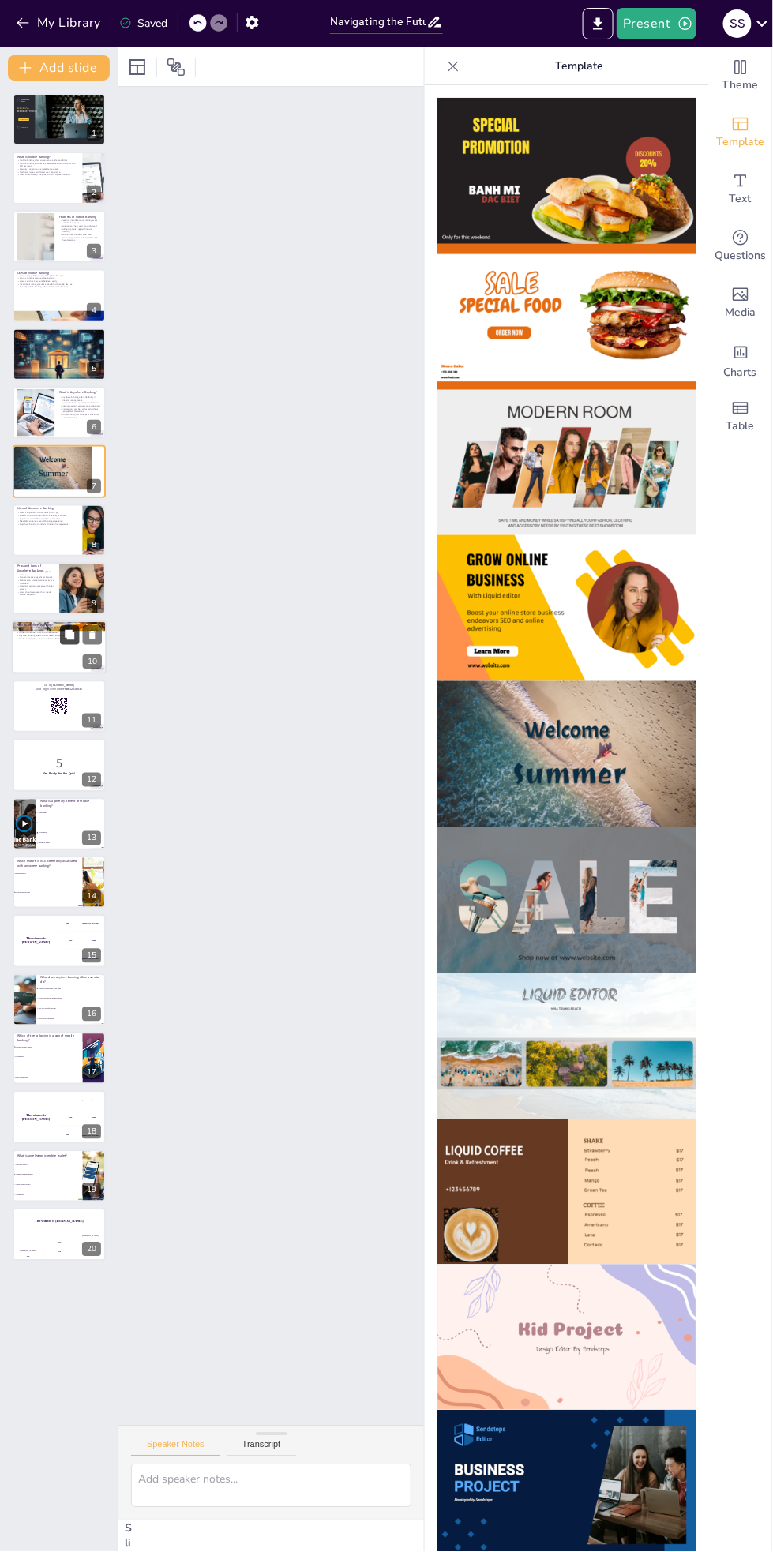
click at [65, 641] on button at bounding box center [69, 635] width 19 height 19
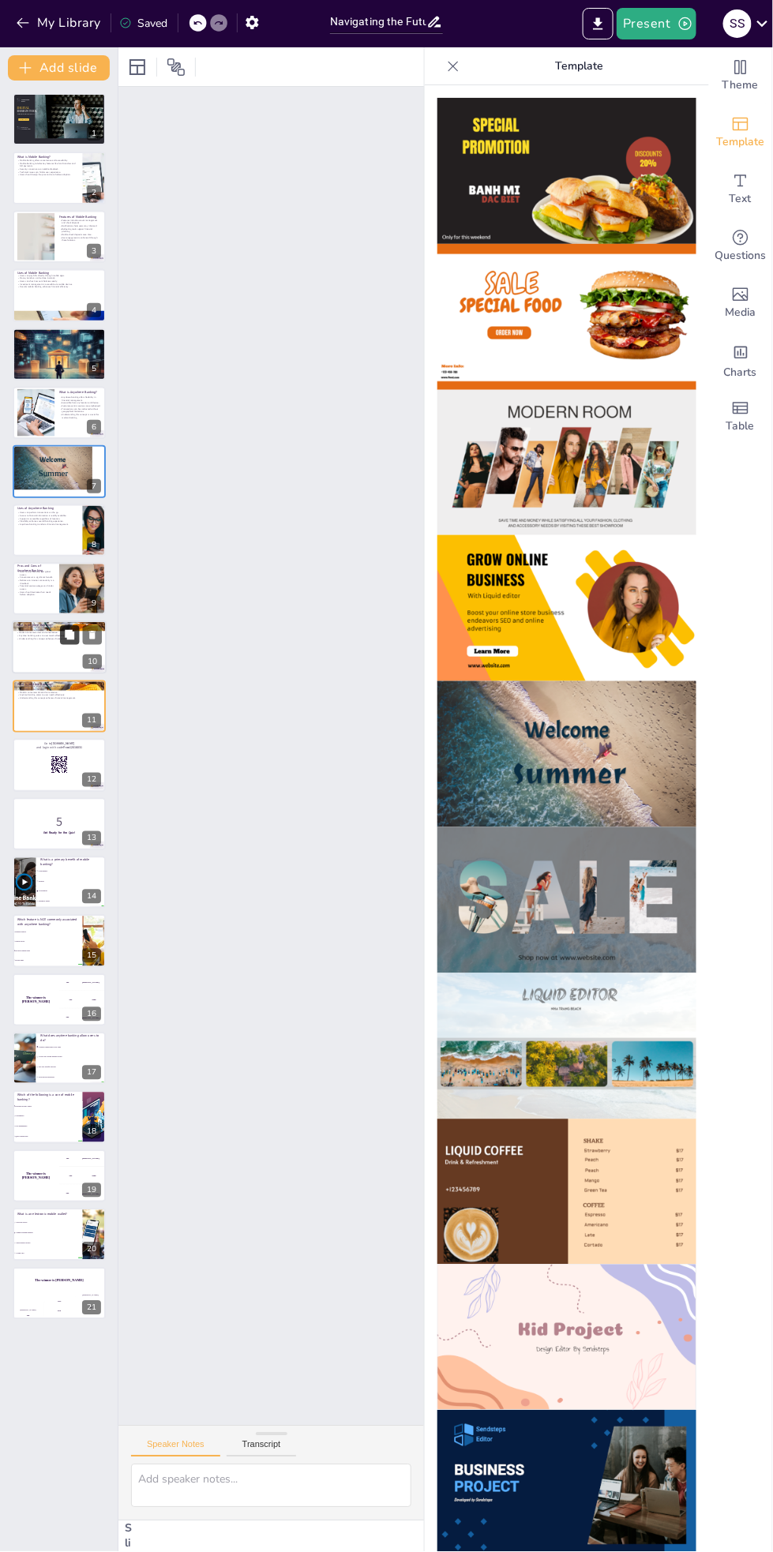
type textarea "The non-stop access provided by anytime banking is a significant advantage, all…"
checkbox input "true"
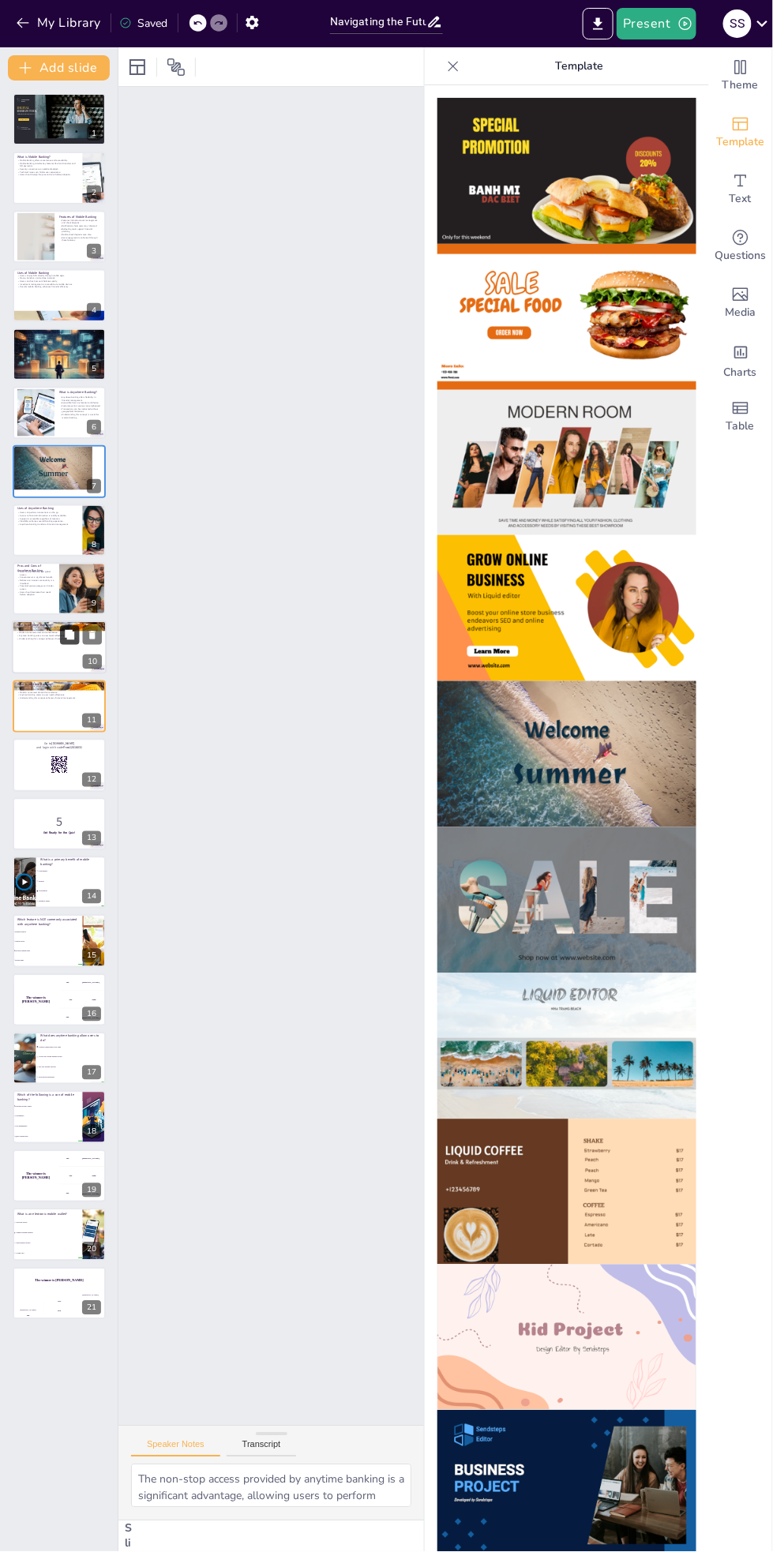
checkbox input "true"
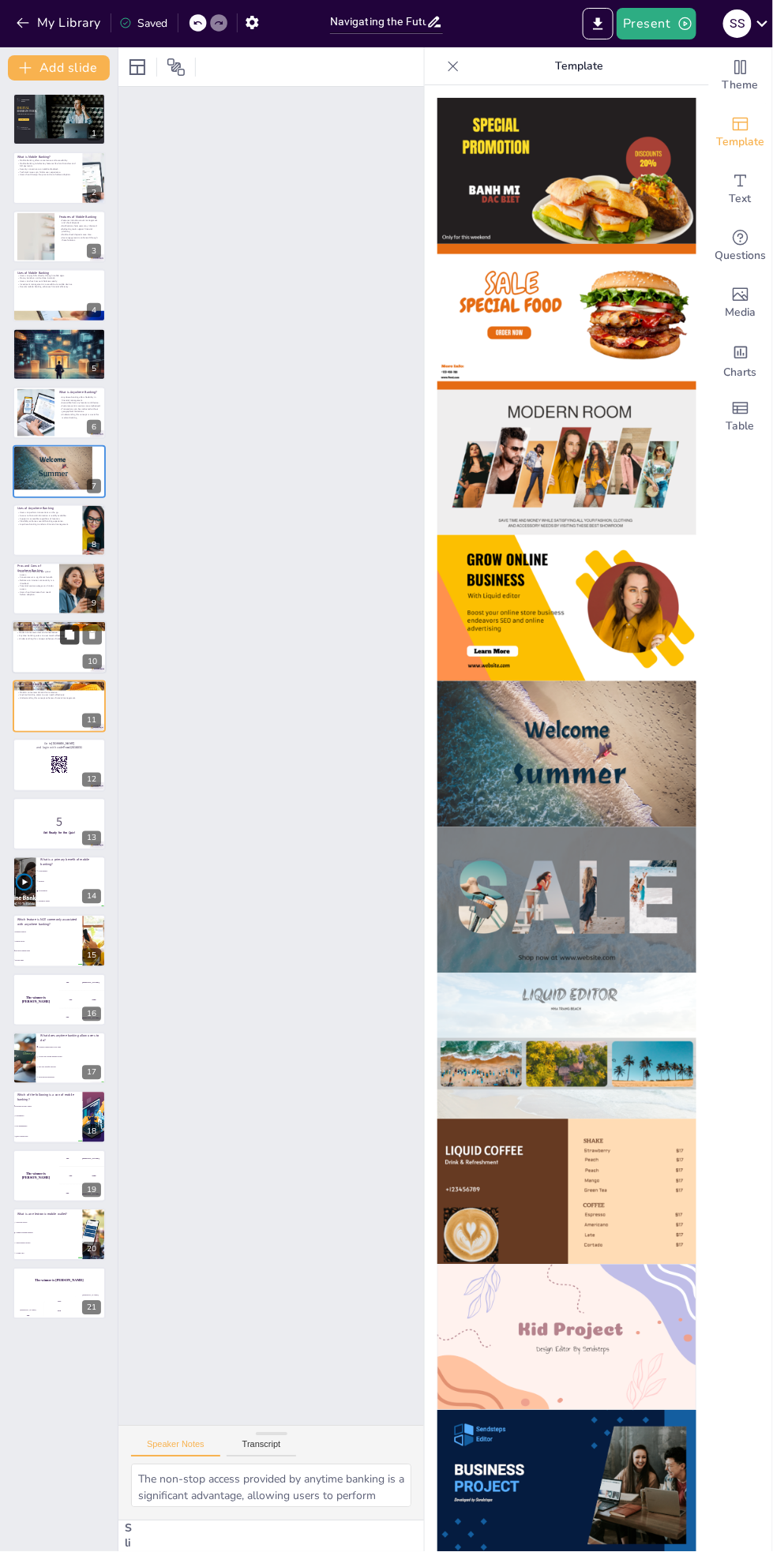
checkbox input "true"
click at [44, 173] on p "Users should weigh the pros and cons before adoption." at bounding box center [48, 174] width 62 height 3
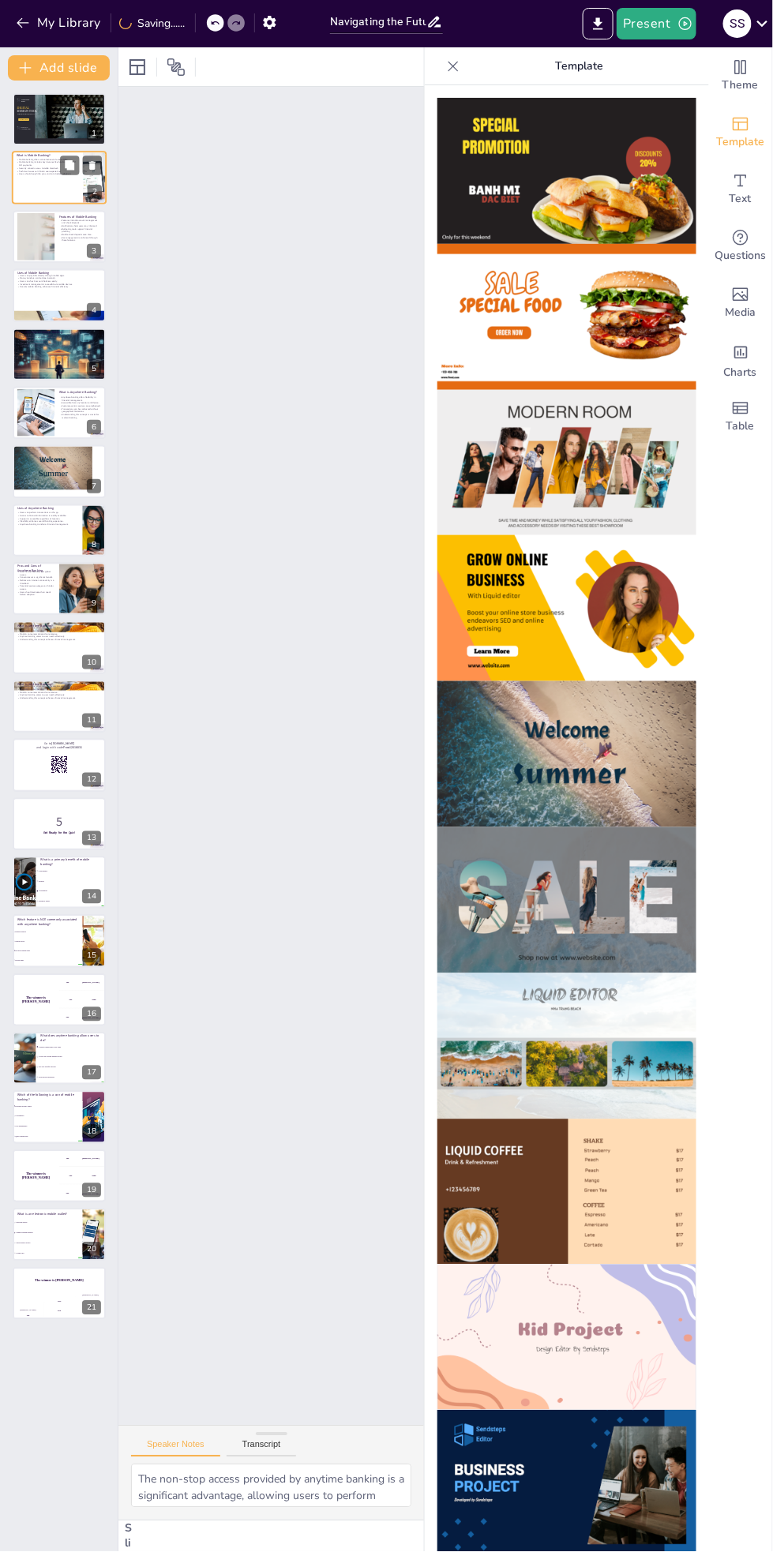
type textarea "Mobile banking is designed to provide users with the ability to manage their fi…"
checkbox input "true"
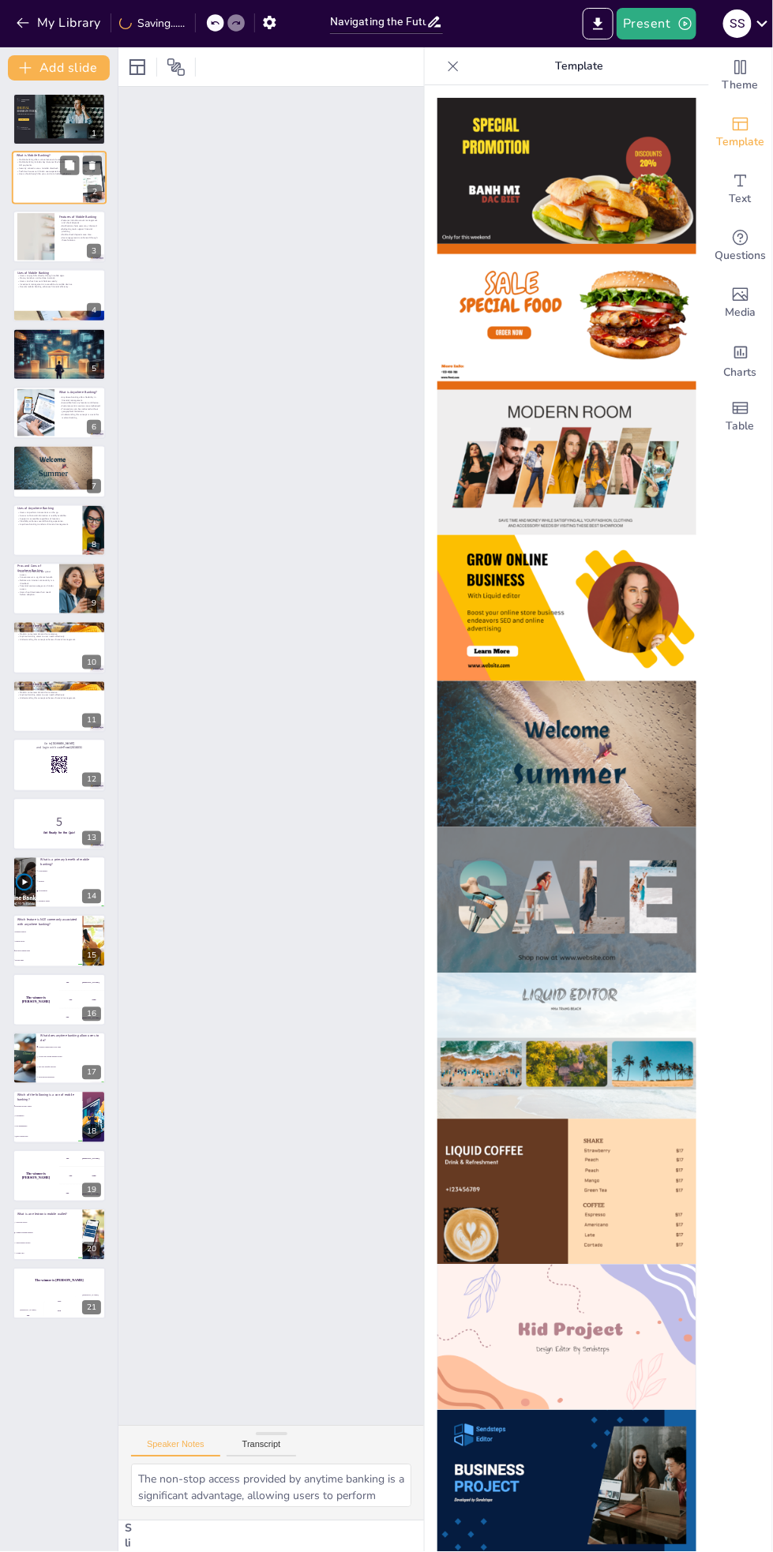
checkbox input "true"
click at [665, 25] on button "Present" at bounding box center [655, 24] width 79 height 32
checkbox input "true"
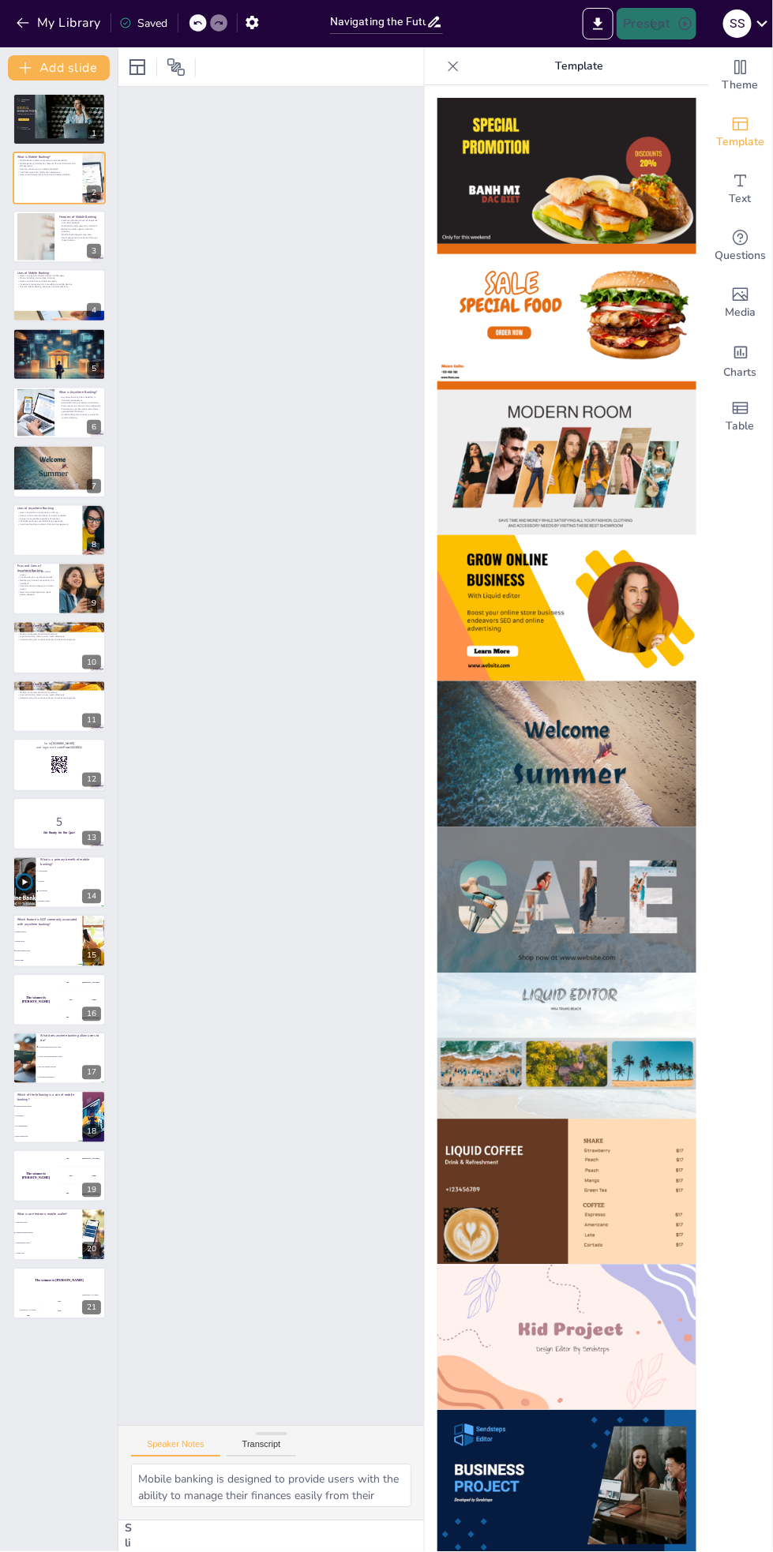
checkbox input "true"
click at [687, 62] on li "Preview presentation" at bounding box center [681, 58] width 124 height 25
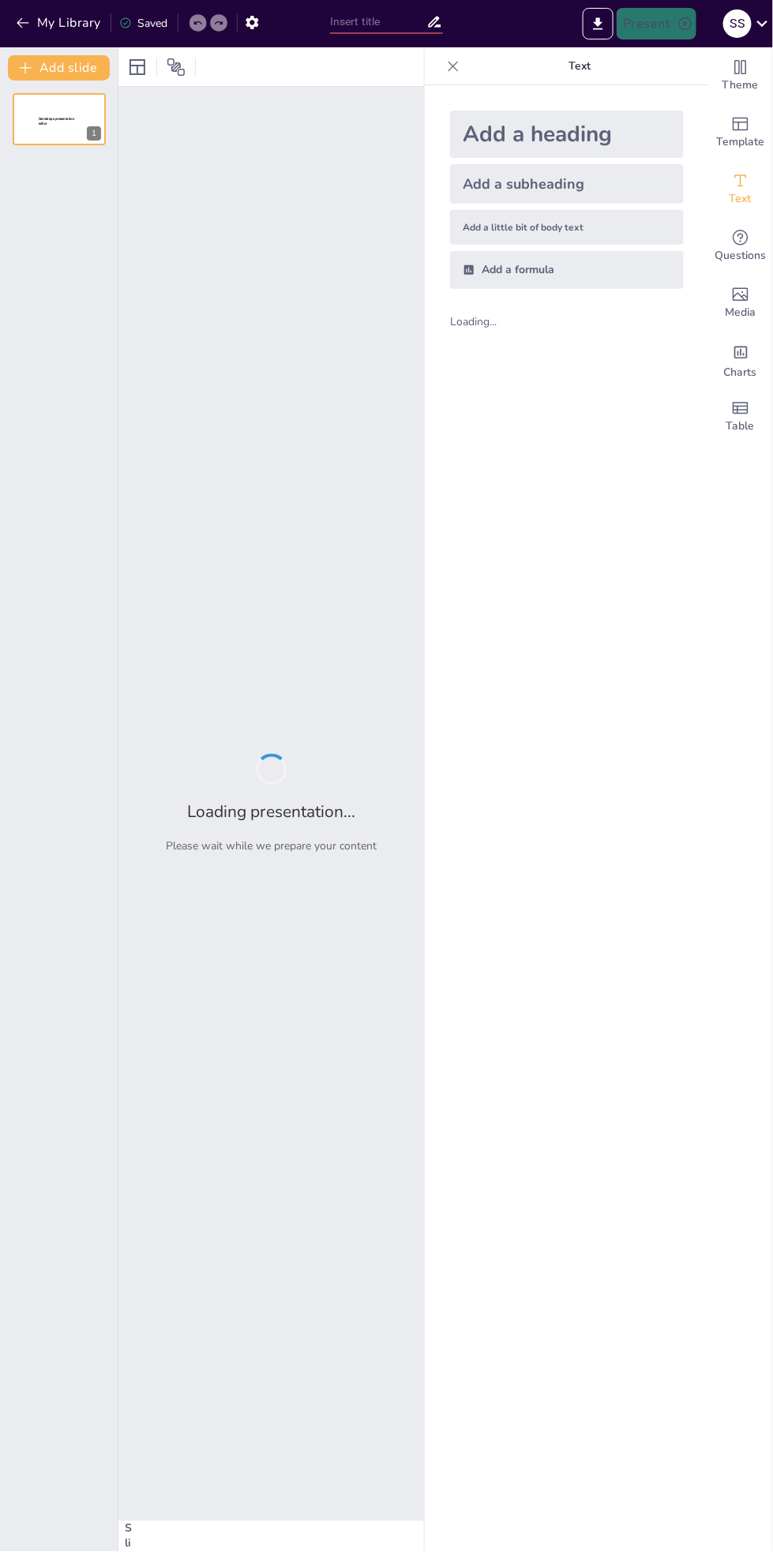
click at [460, 67] on icon at bounding box center [453, 66] width 16 height 16
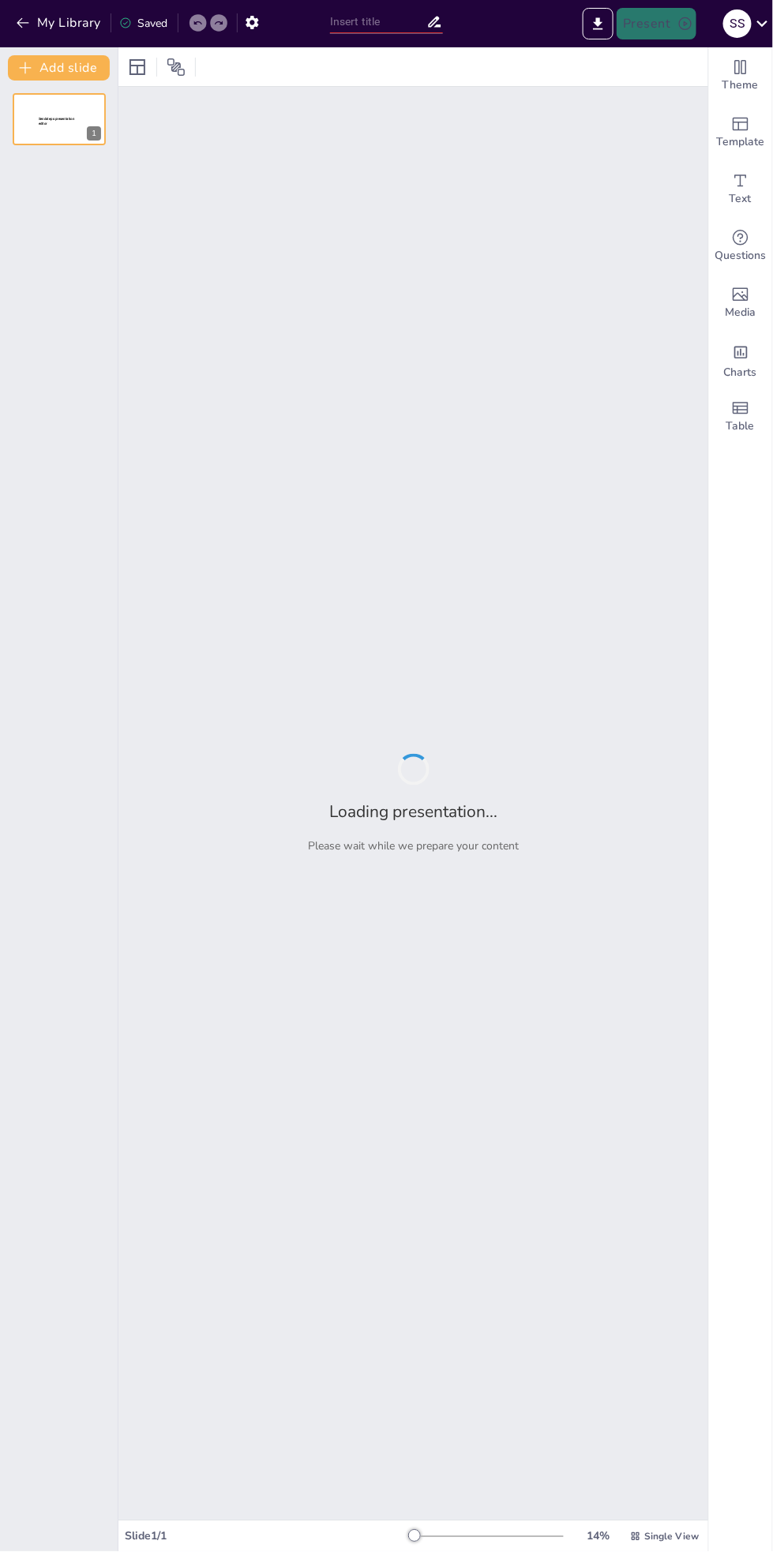
type input "Navigating the Future of Finance: Mobile Banking, Anywhere Banking, Anytime Ban…"
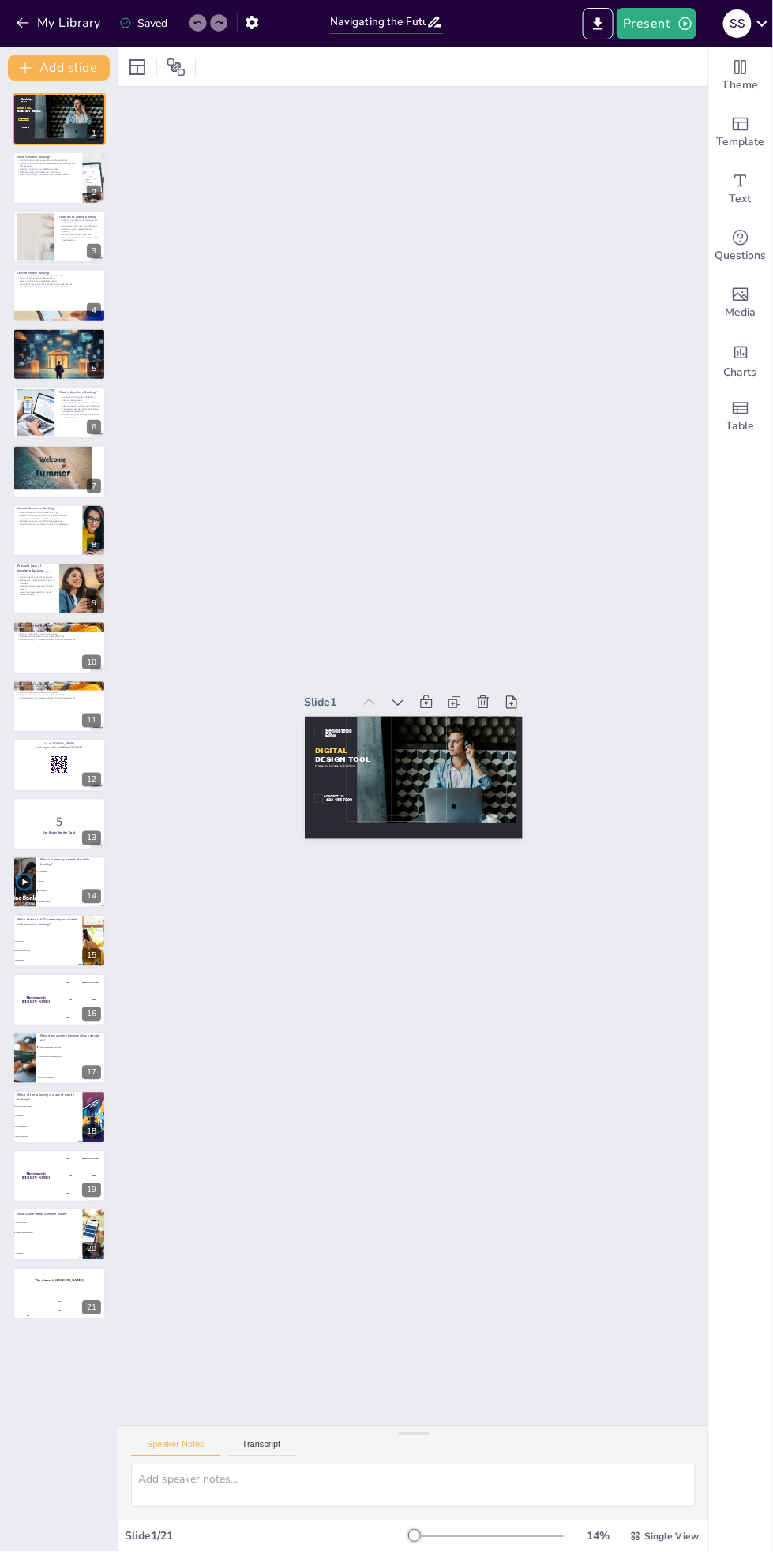
checkbox input "true"
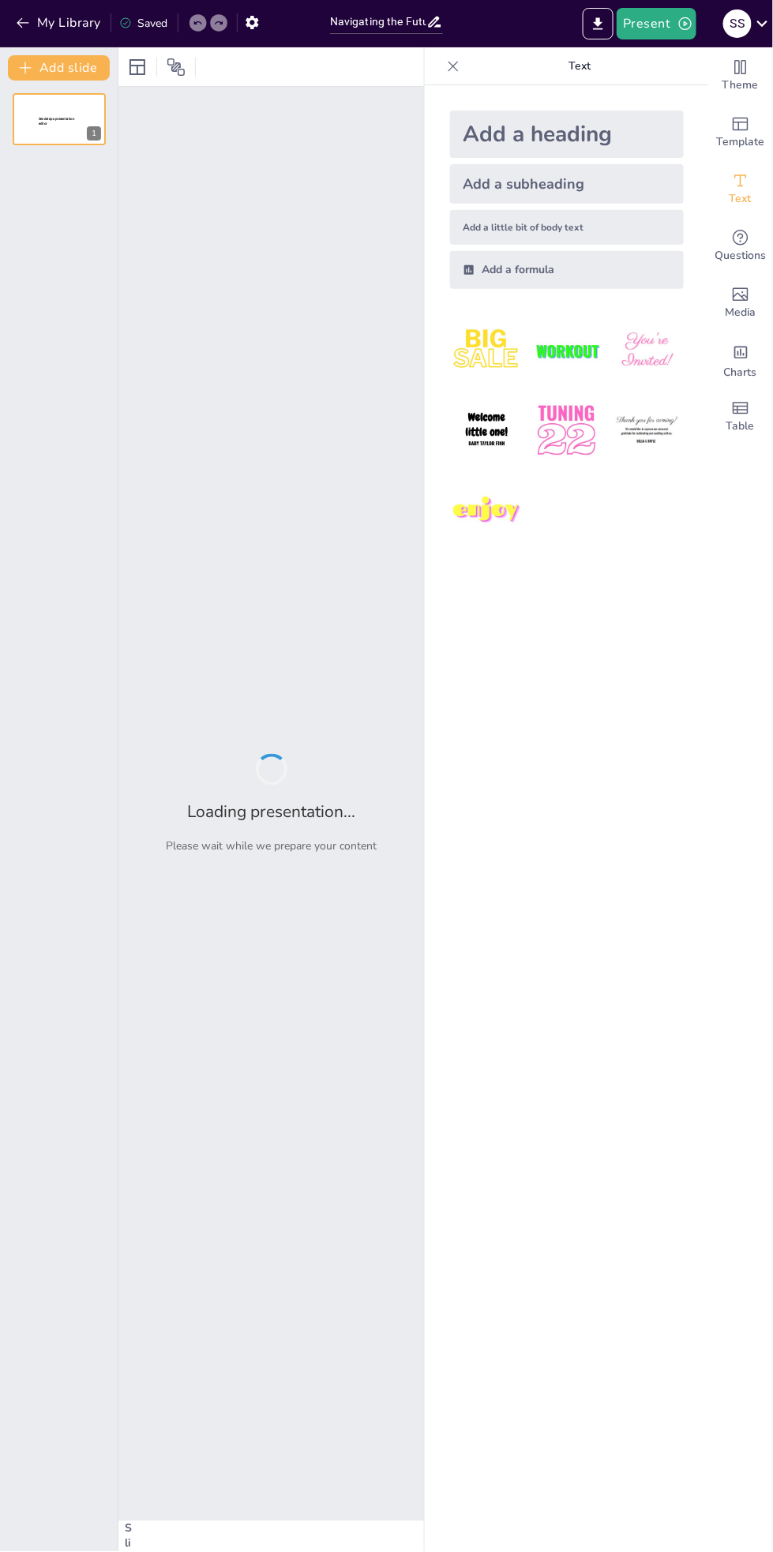
type input "Navigating the Future of Finance: Mobile Banking, Anywhere Banking, Anytime Ban…"
